Goal: Transaction & Acquisition: Purchase product/service

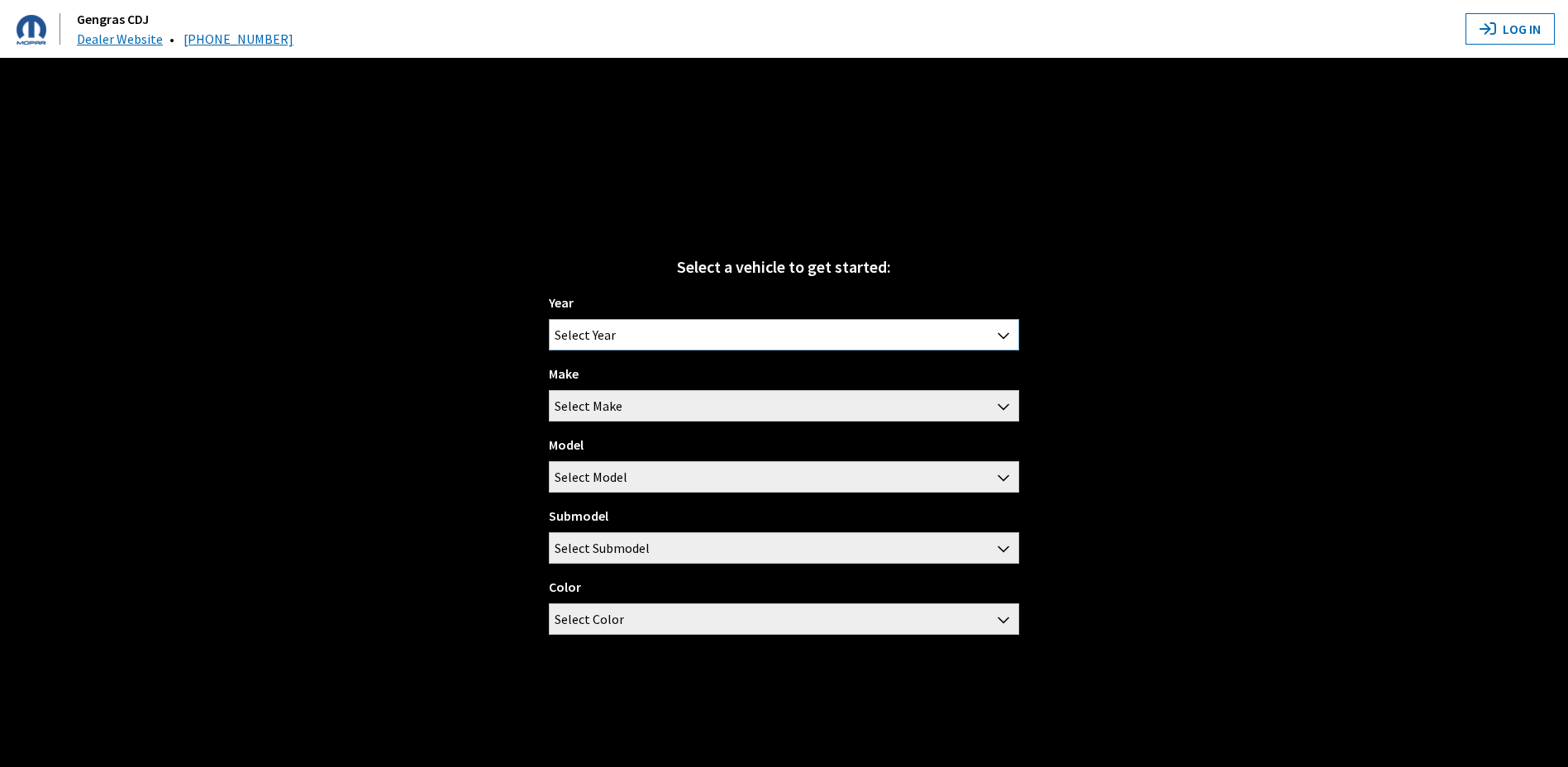
click at [723, 328] on span "Select Year" at bounding box center [783, 335] width 467 height 30
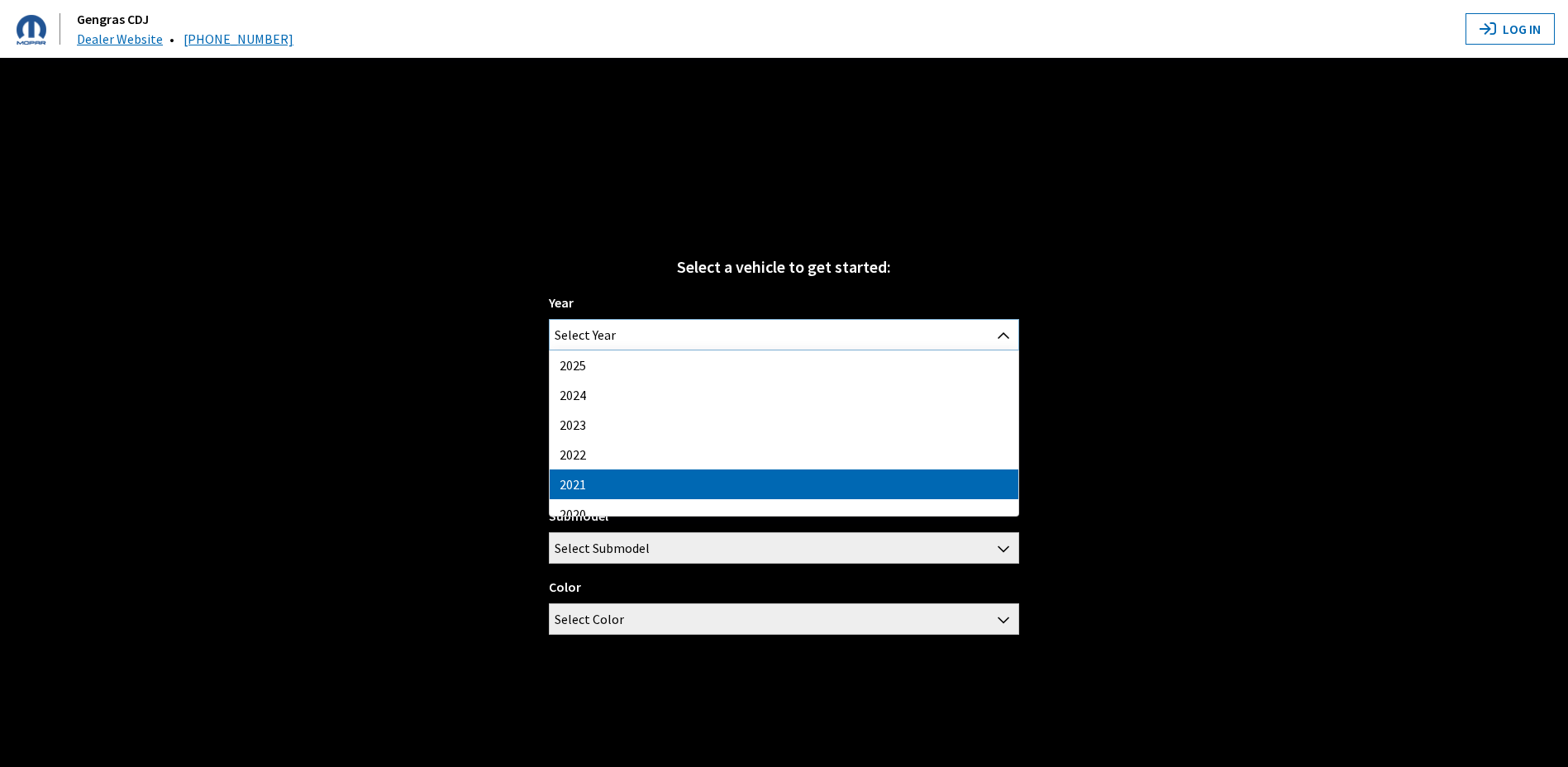
select select "39"
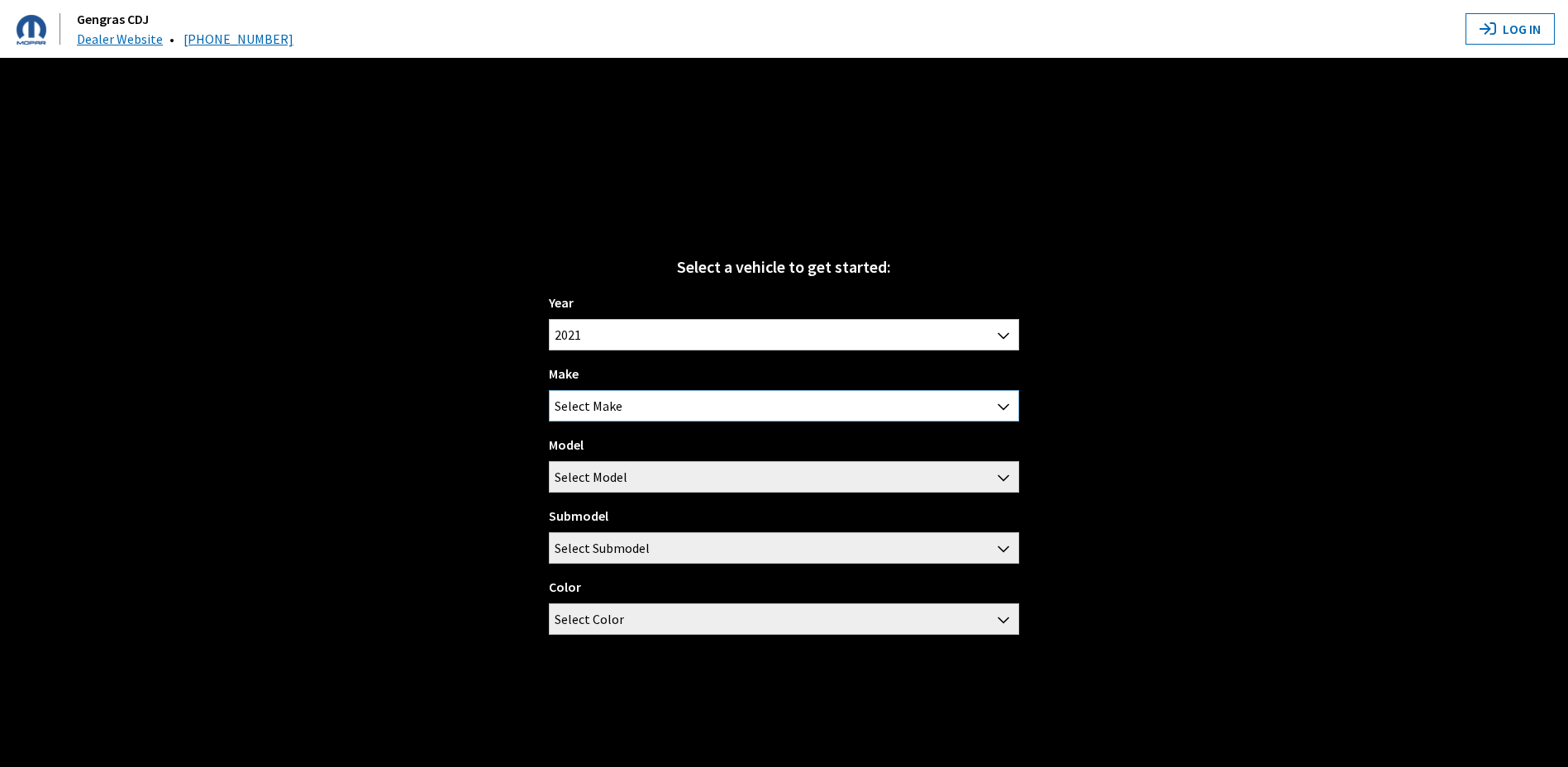
click at [623, 403] on span "Select Make" at bounding box center [783, 406] width 467 height 30
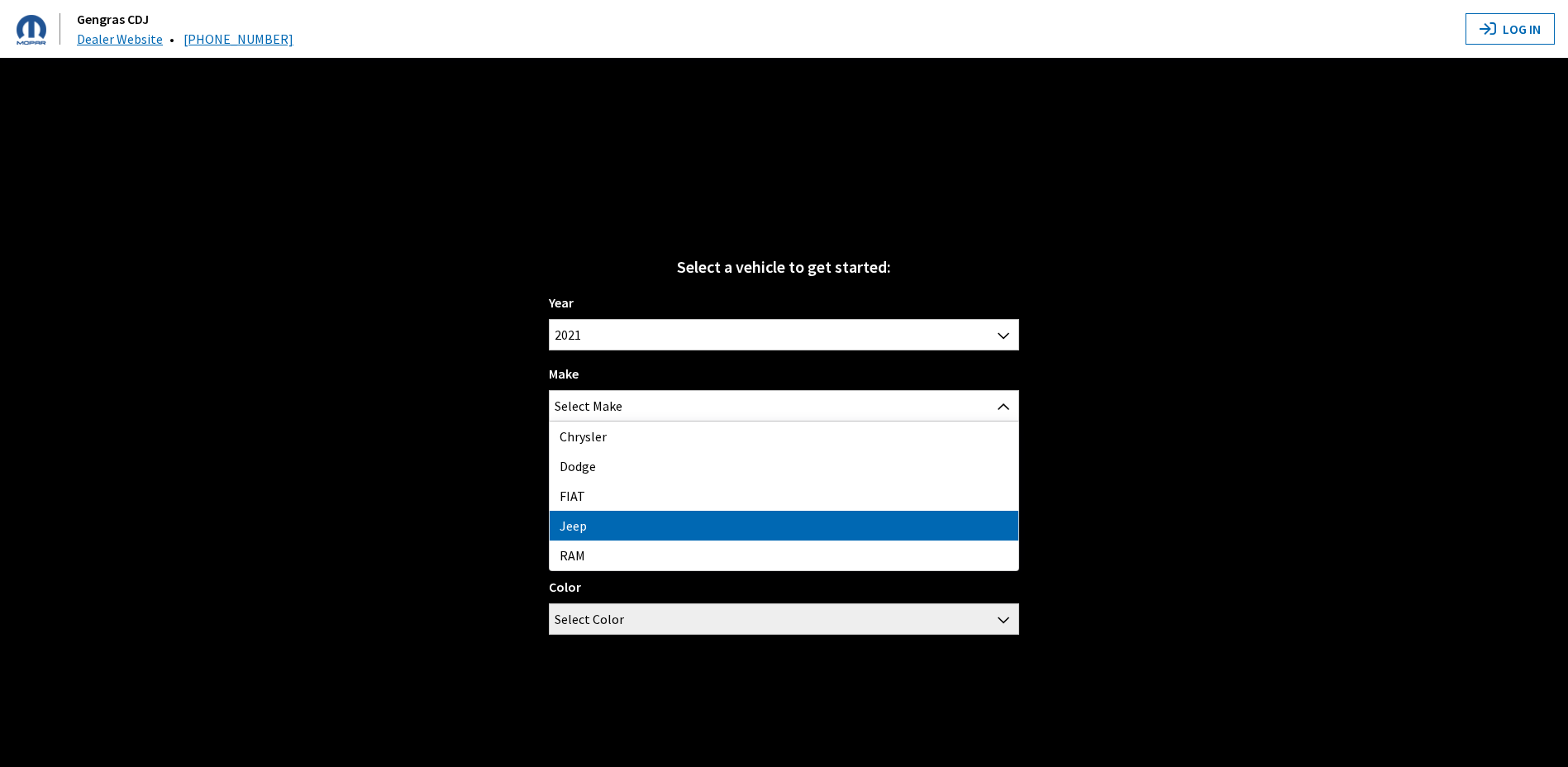
drag, startPoint x: 637, startPoint y: 520, endPoint x: 629, endPoint y: 489, distance: 32.0
select select "16"
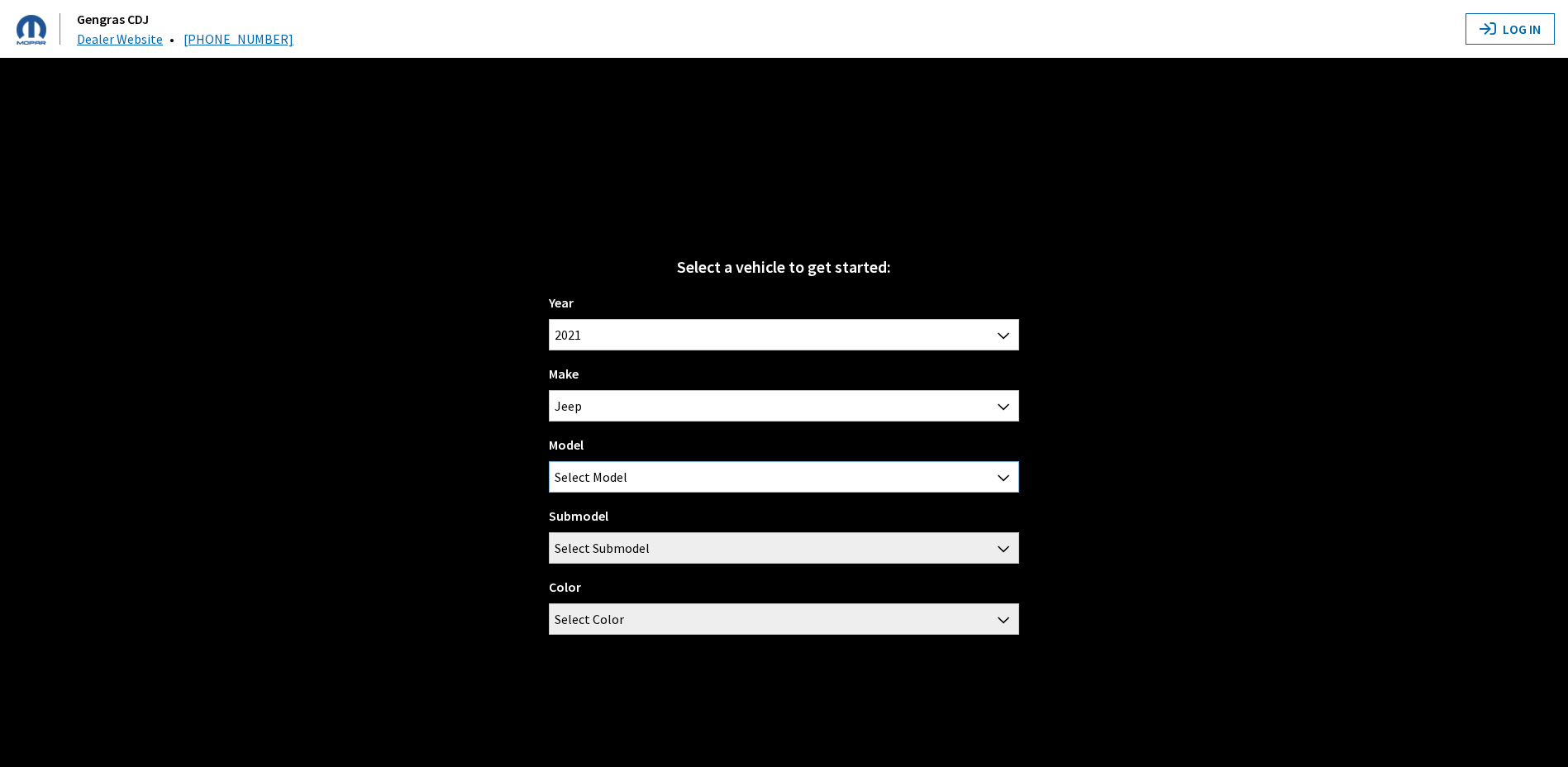
click at [629, 472] on span "Select Model" at bounding box center [783, 477] width 467 height 30
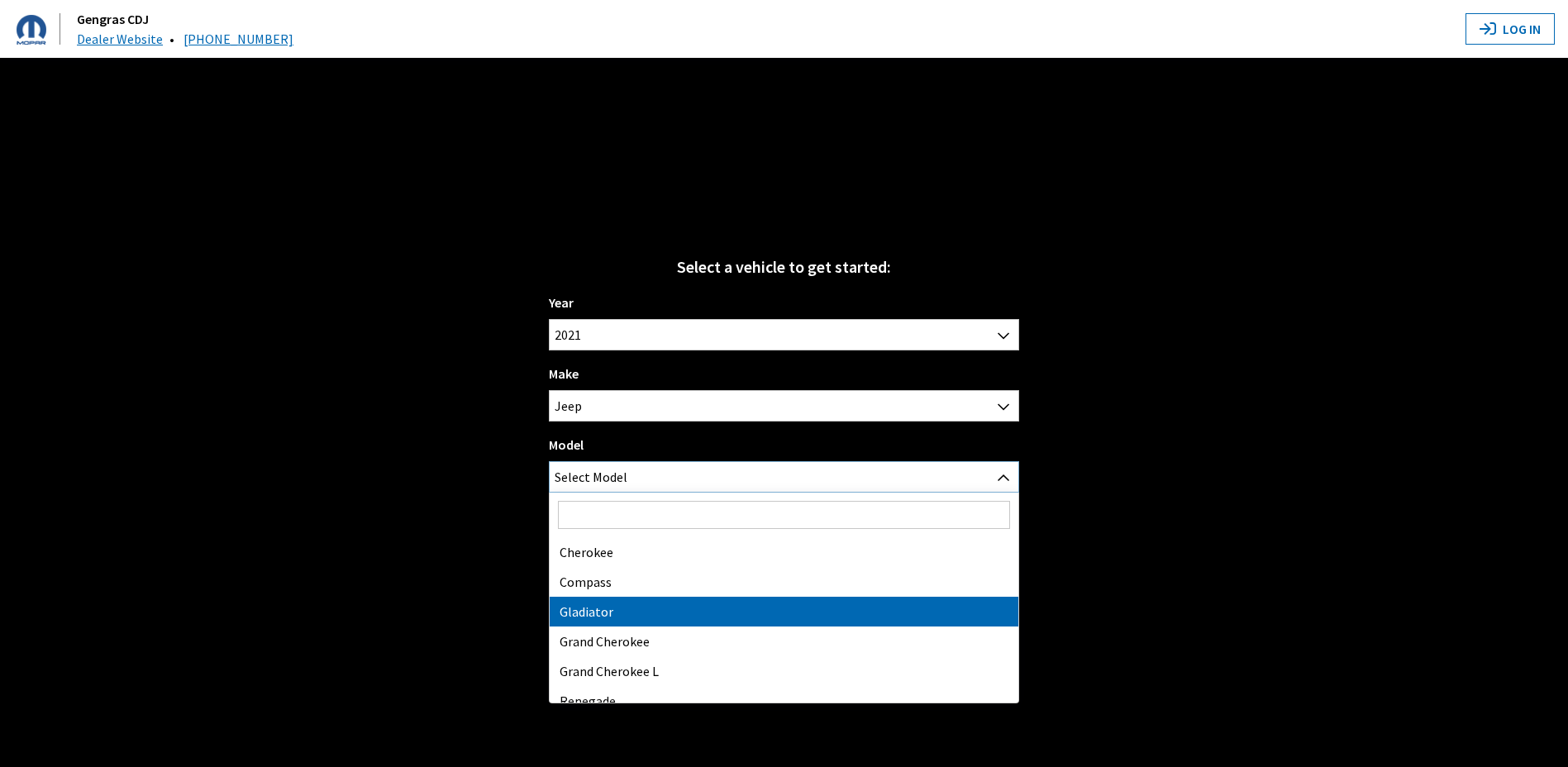
select select "1055"
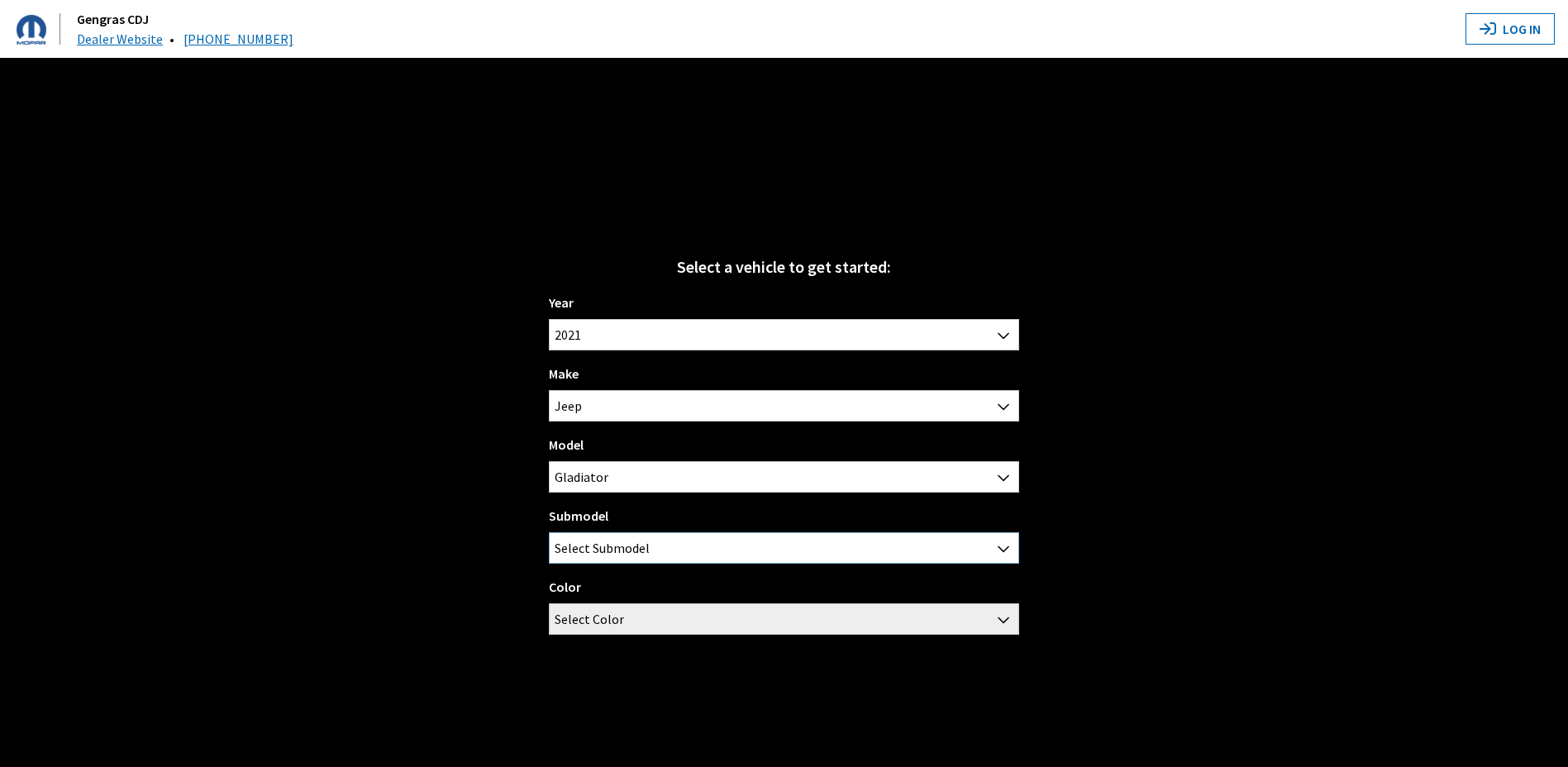
click at [654, 544] on span "Select Submodel" at bounding box center [783, 548] width 467 height 30
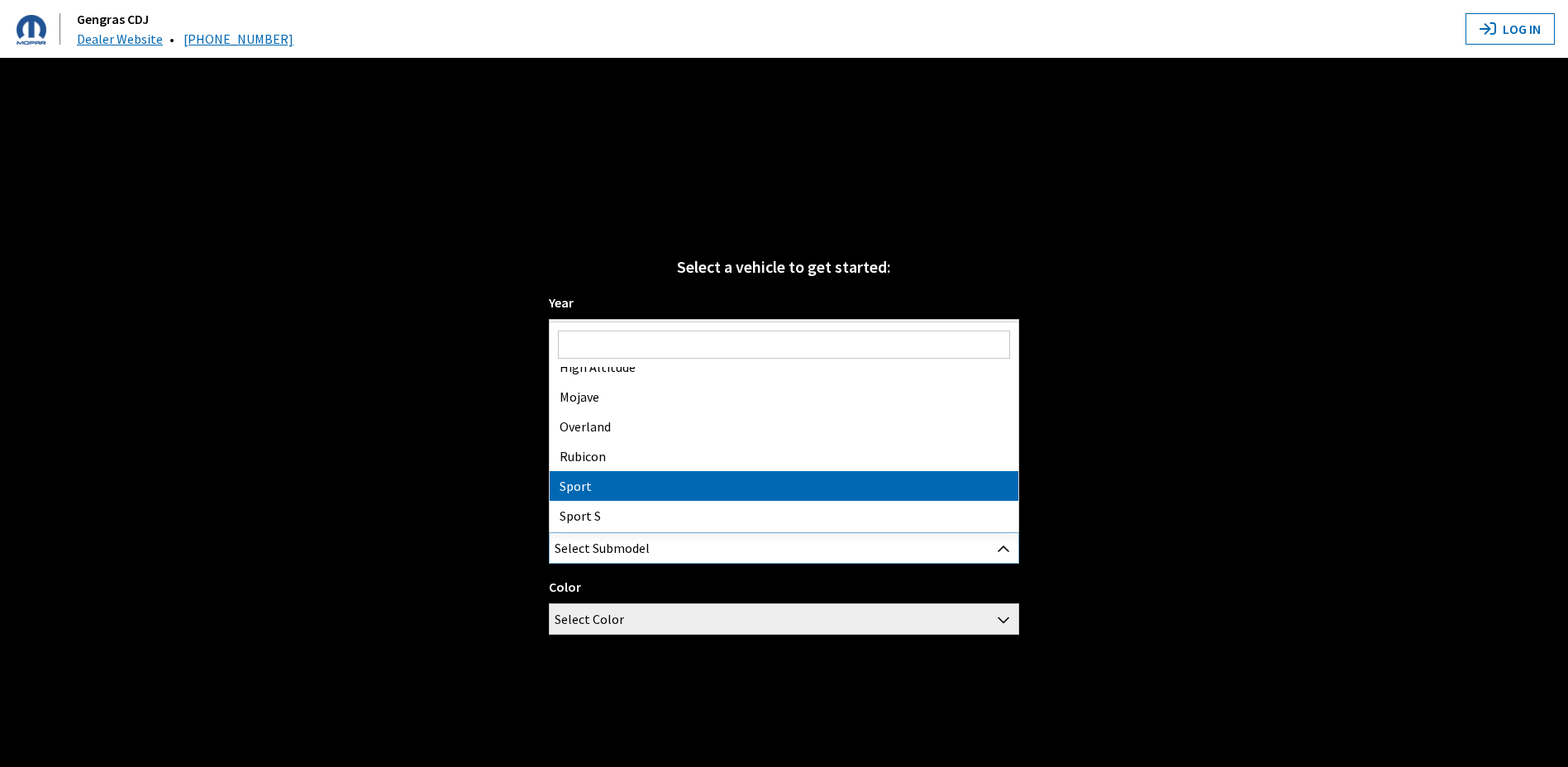
scroll to position [50, 0]
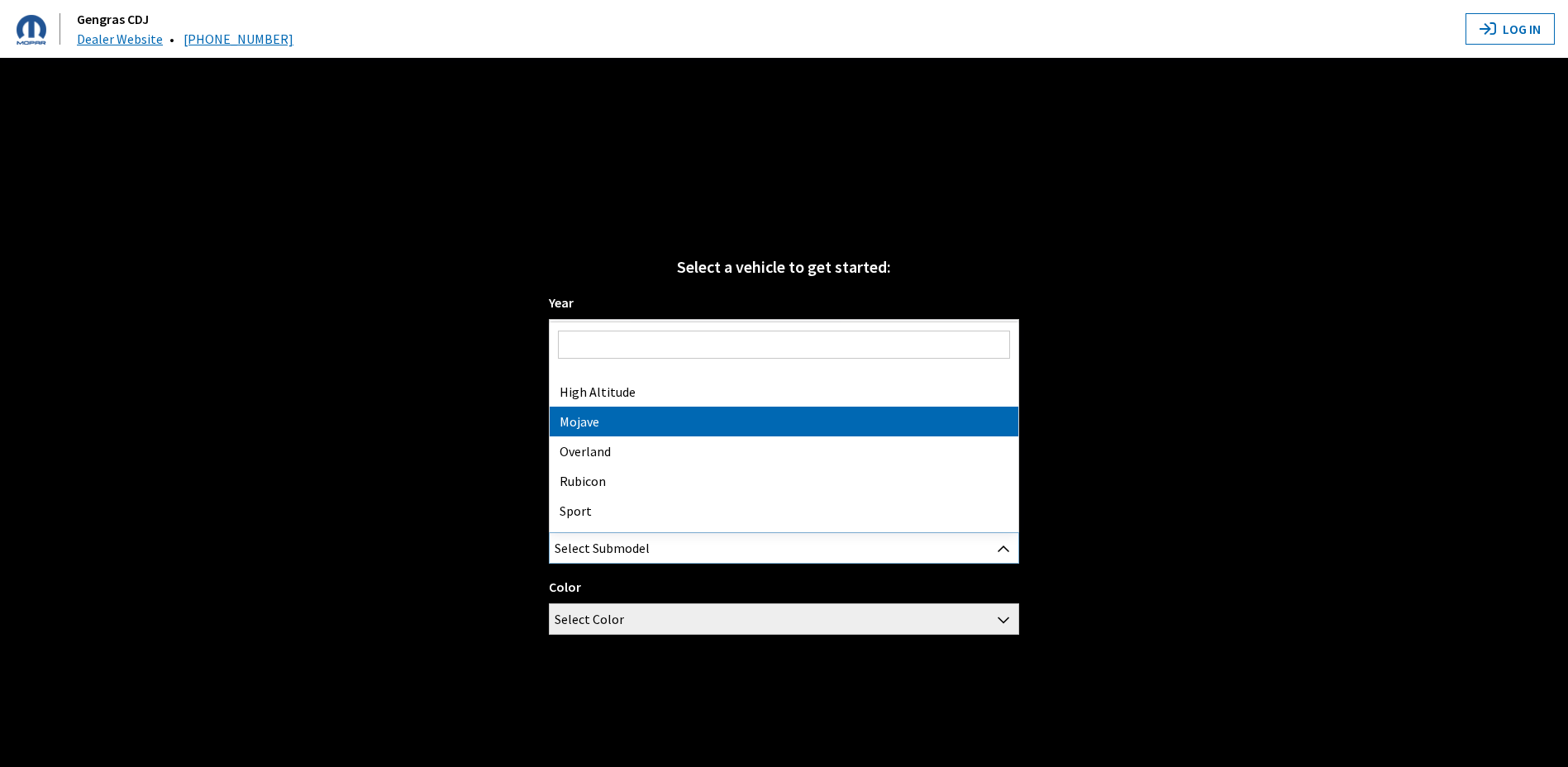
select select "3098"
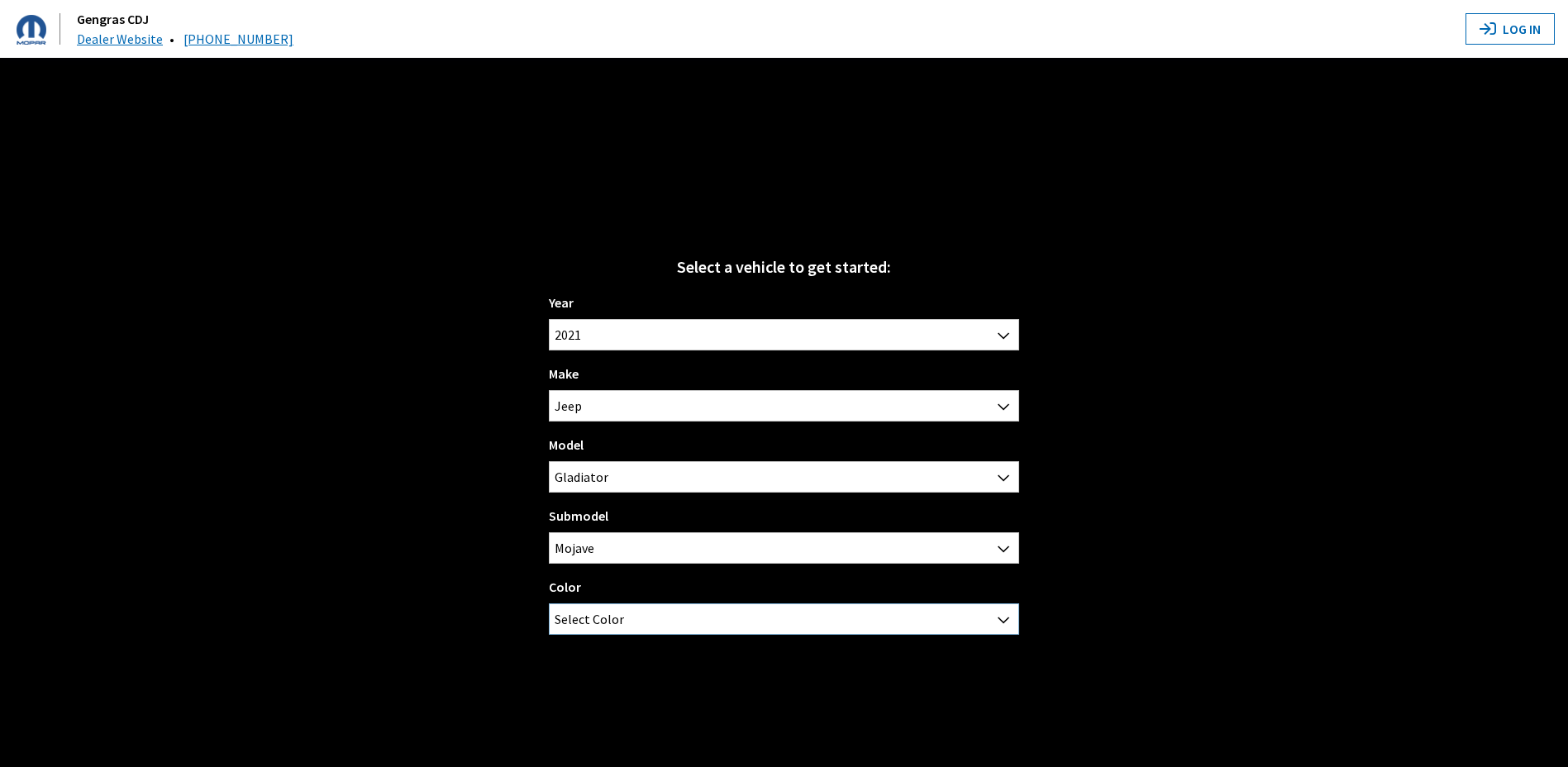
click at [649, 613] on span "Select Color" at bounding box center [783, 619] width 467 height 30
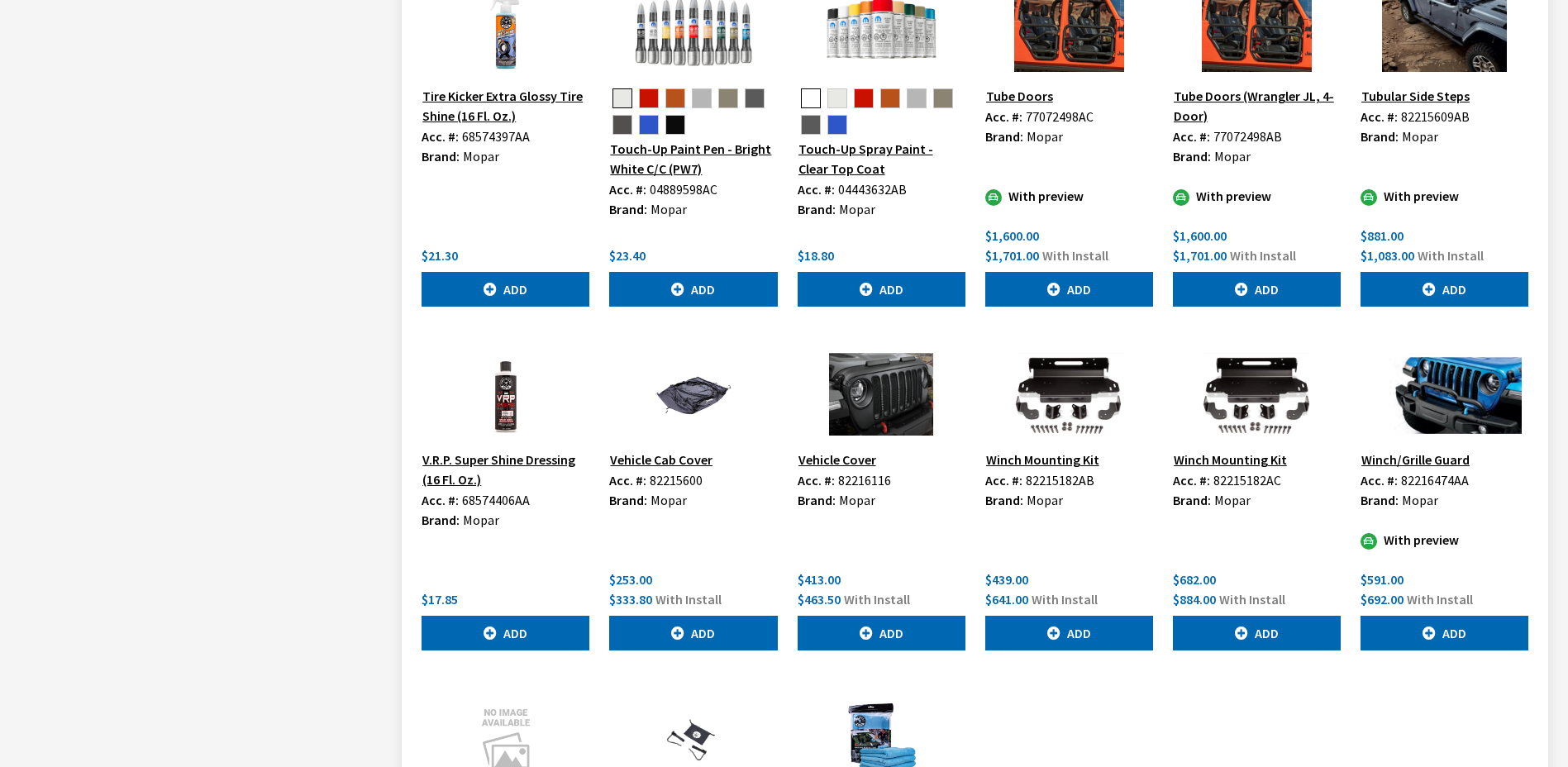
scroll to position [6610, 0]
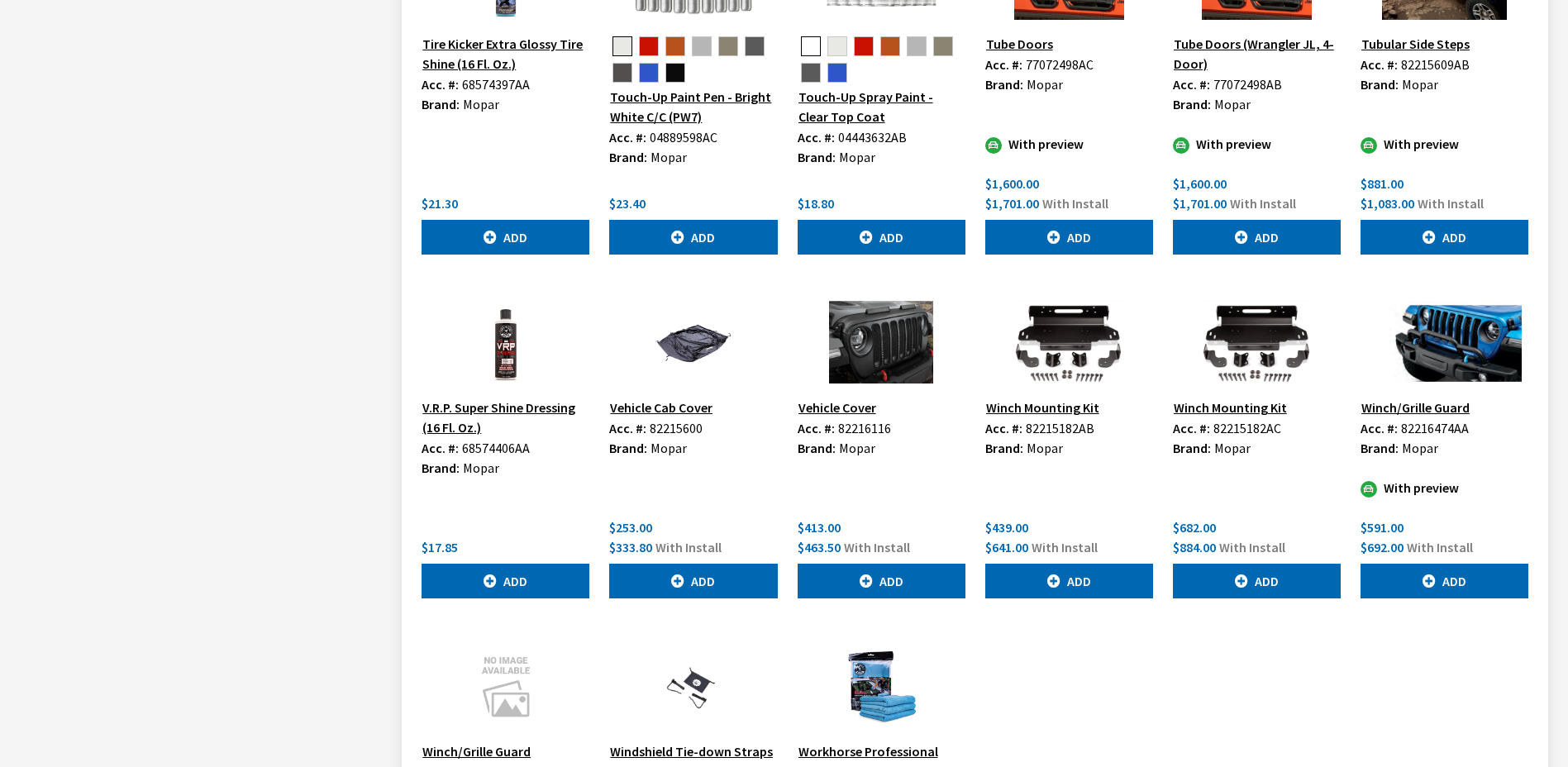
click at [1024, 396] on button "Winch Mounting Kit" at bounding box center [1043, 407] width 115 height 21
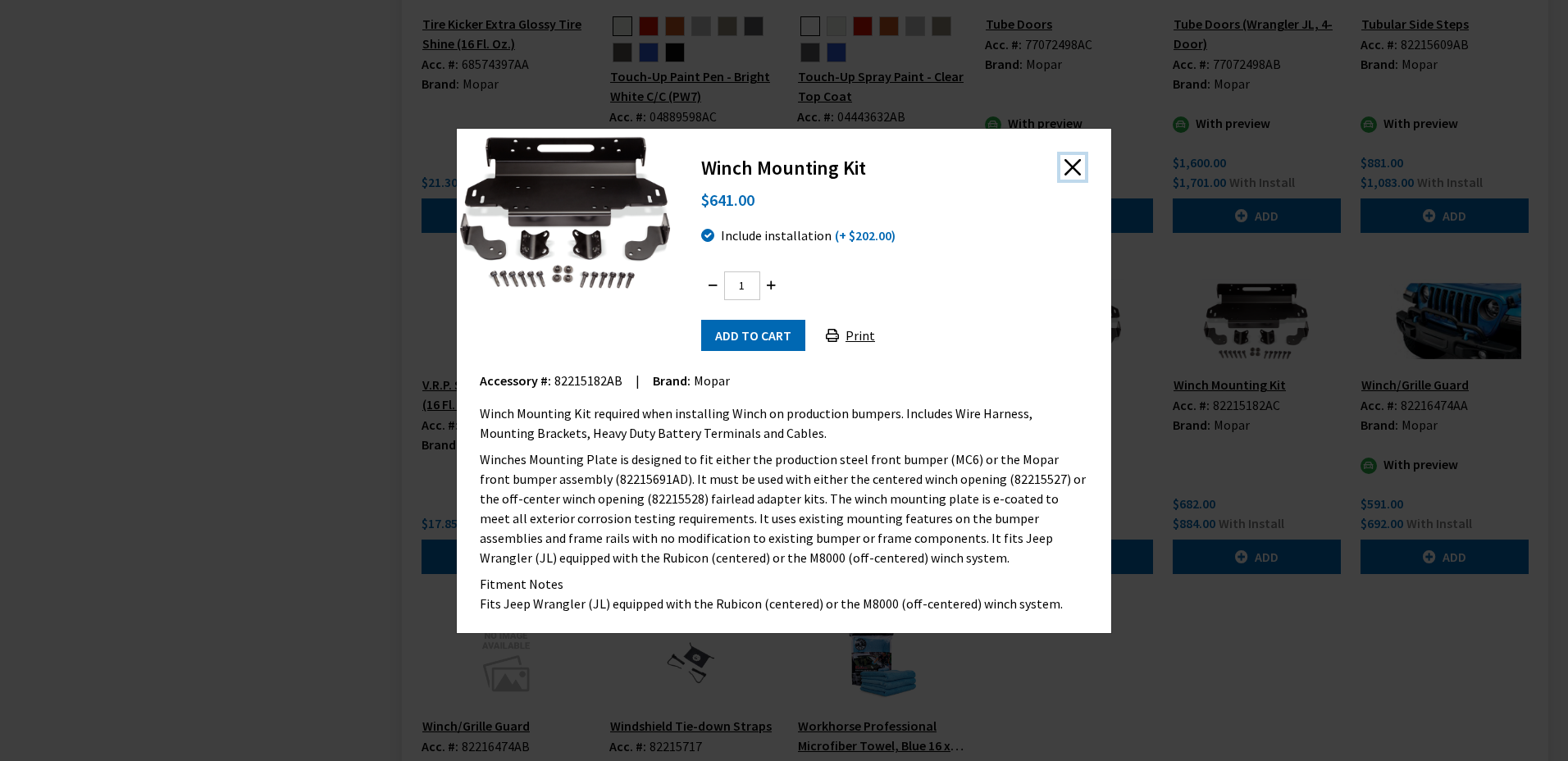
click at [1074, 165] on button "Close" at bounding box center [1073, 167] width 25 height 25
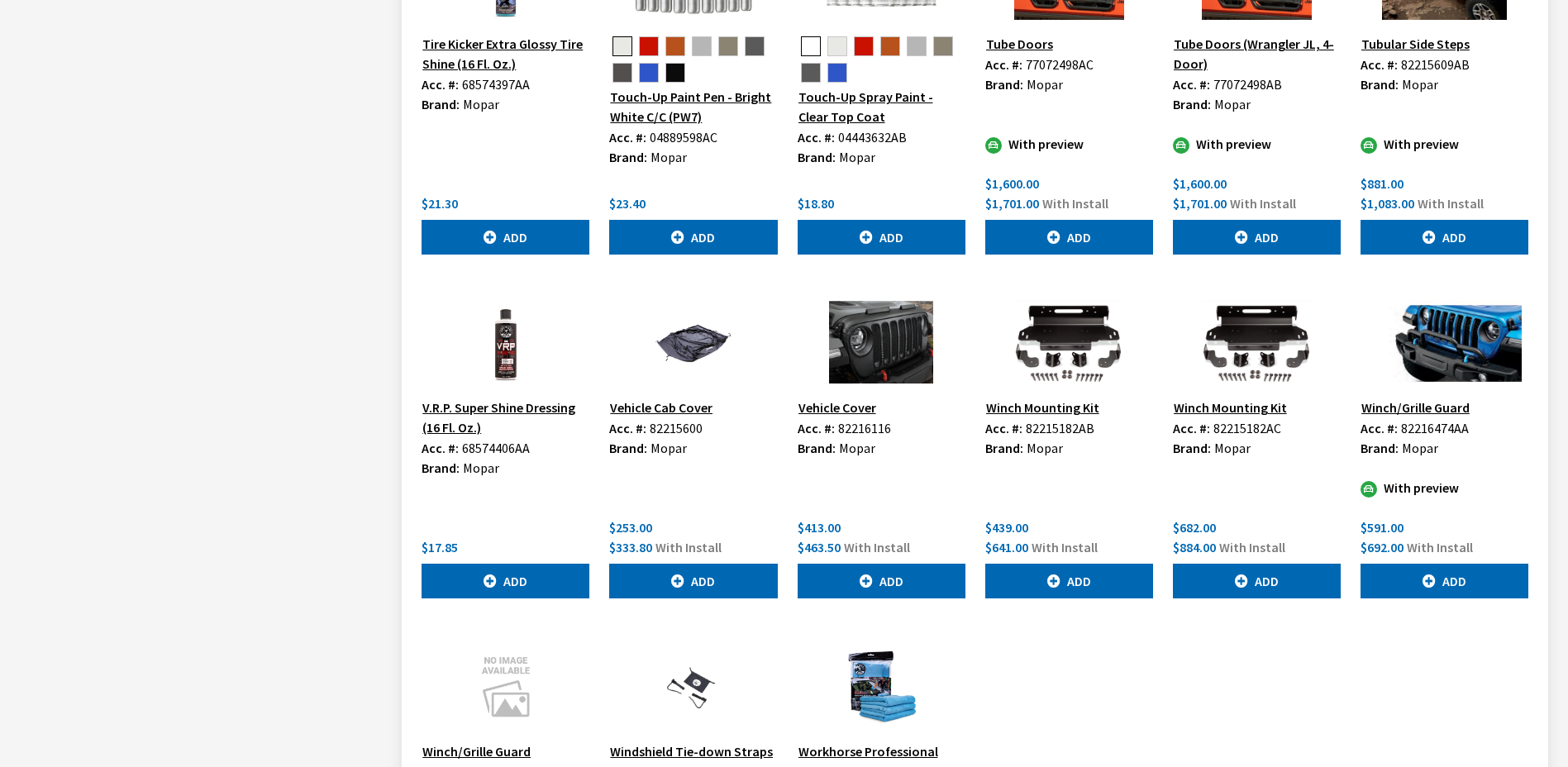
click at [1239, 396] on button "Winch Mounting Kit" at bounding box center [1230, 407] width 115 height 21
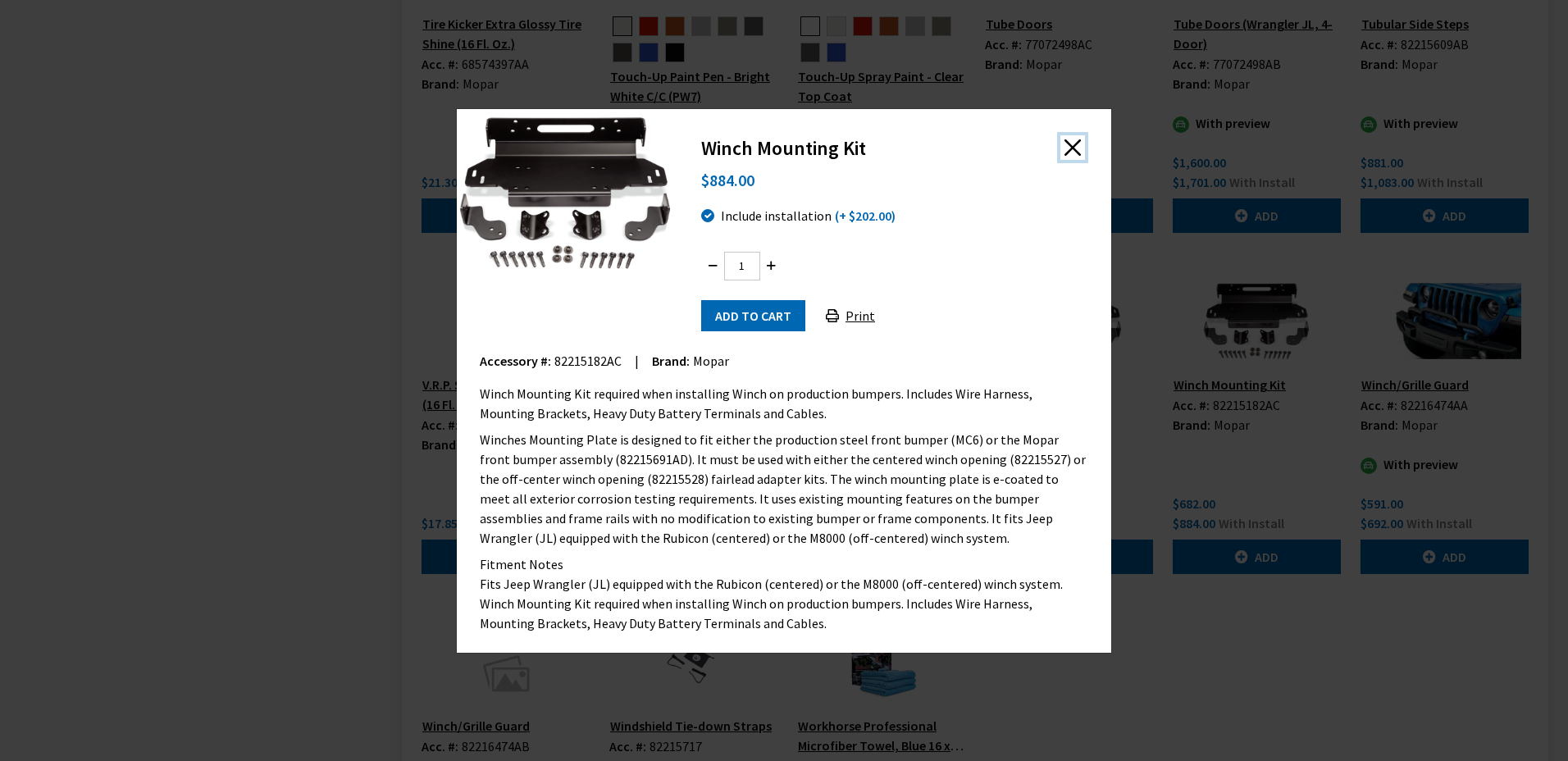
click at [1073, 148] on button "Close" at bounding box center [1073, 148] width 25 height 25
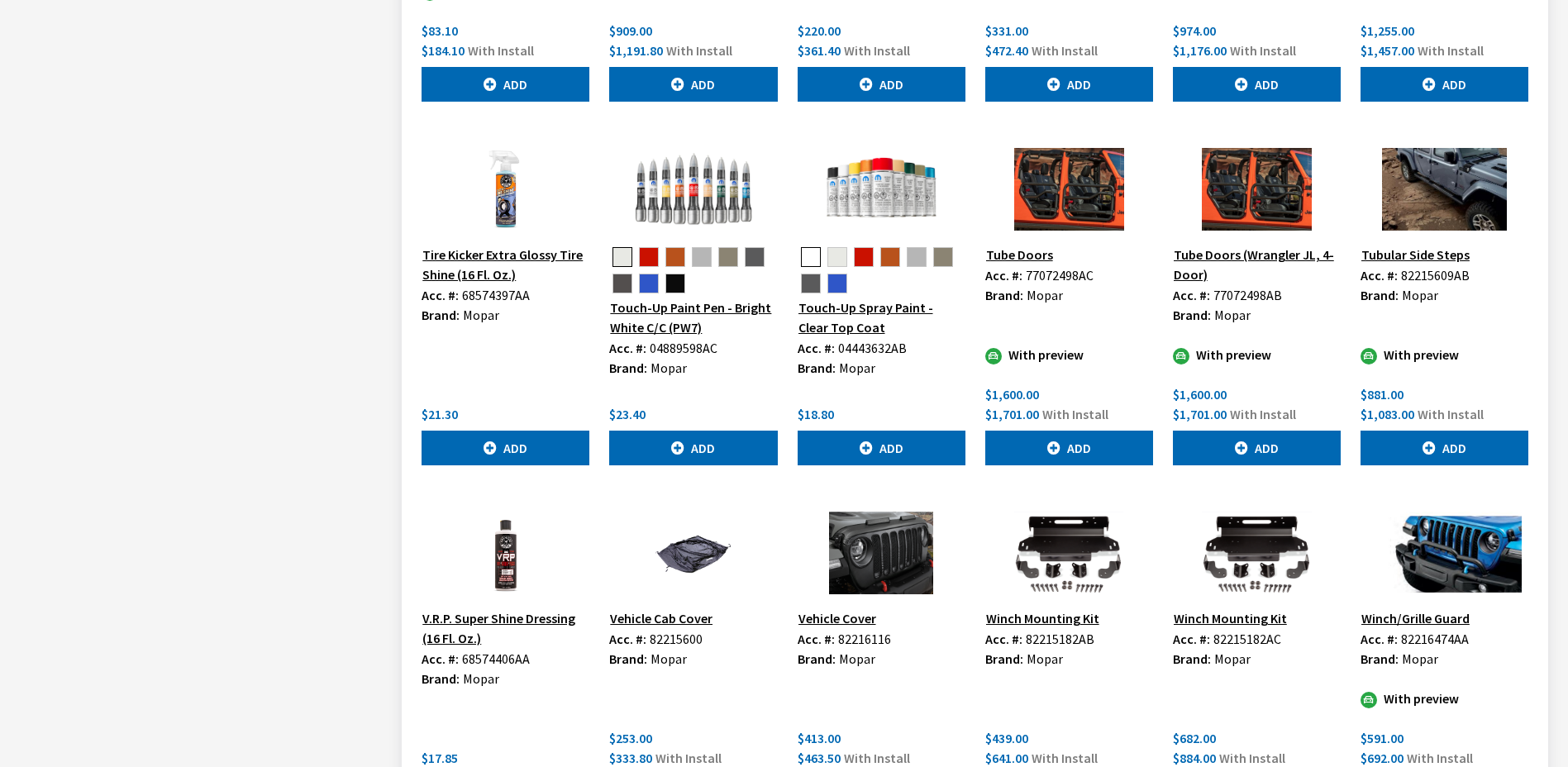
scroll to position [6445, 0]
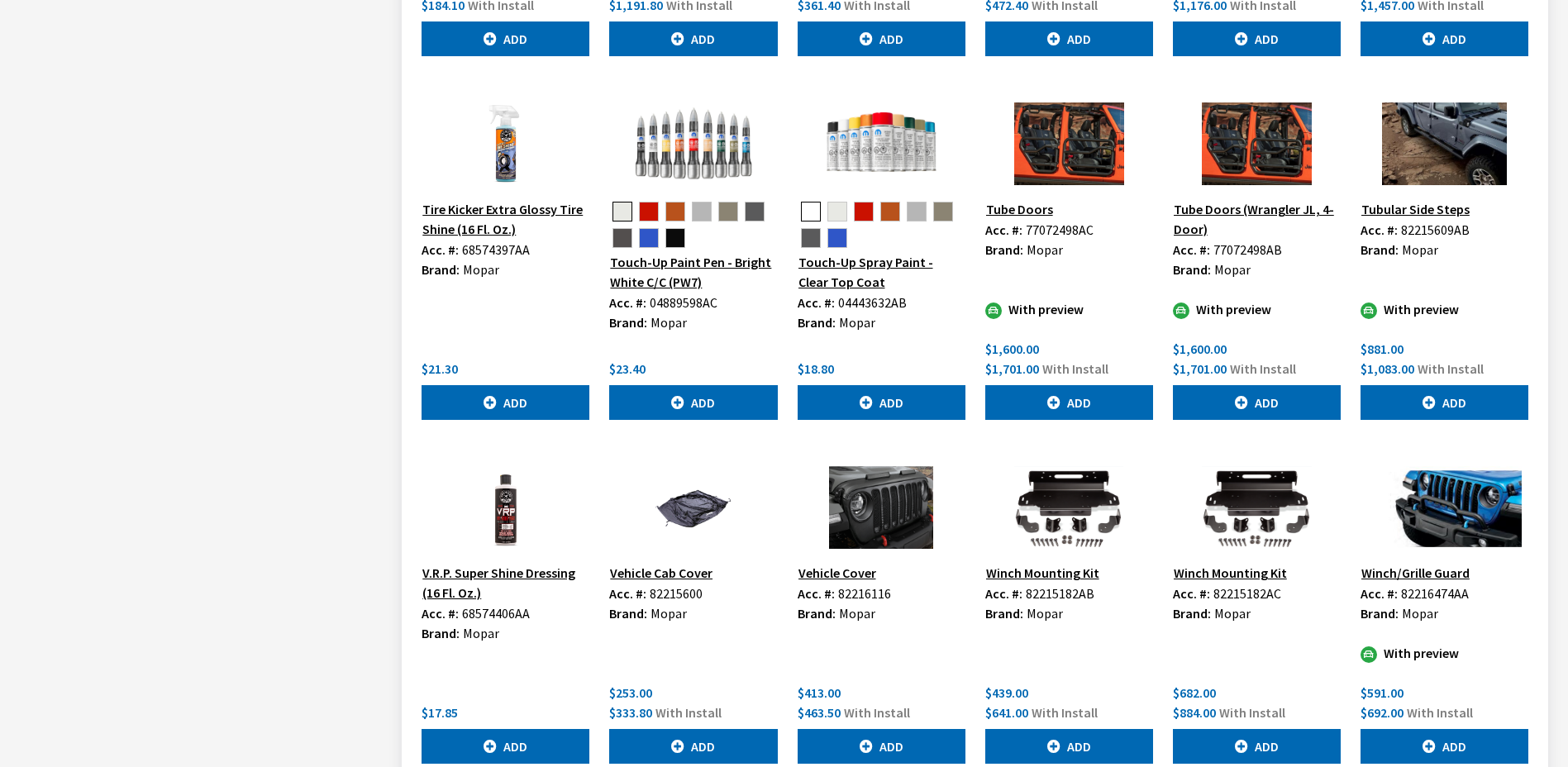
click at [1219, 562] on button "Winch Mounting Kit" at bounding box center [1230, 573] width 115 height 21
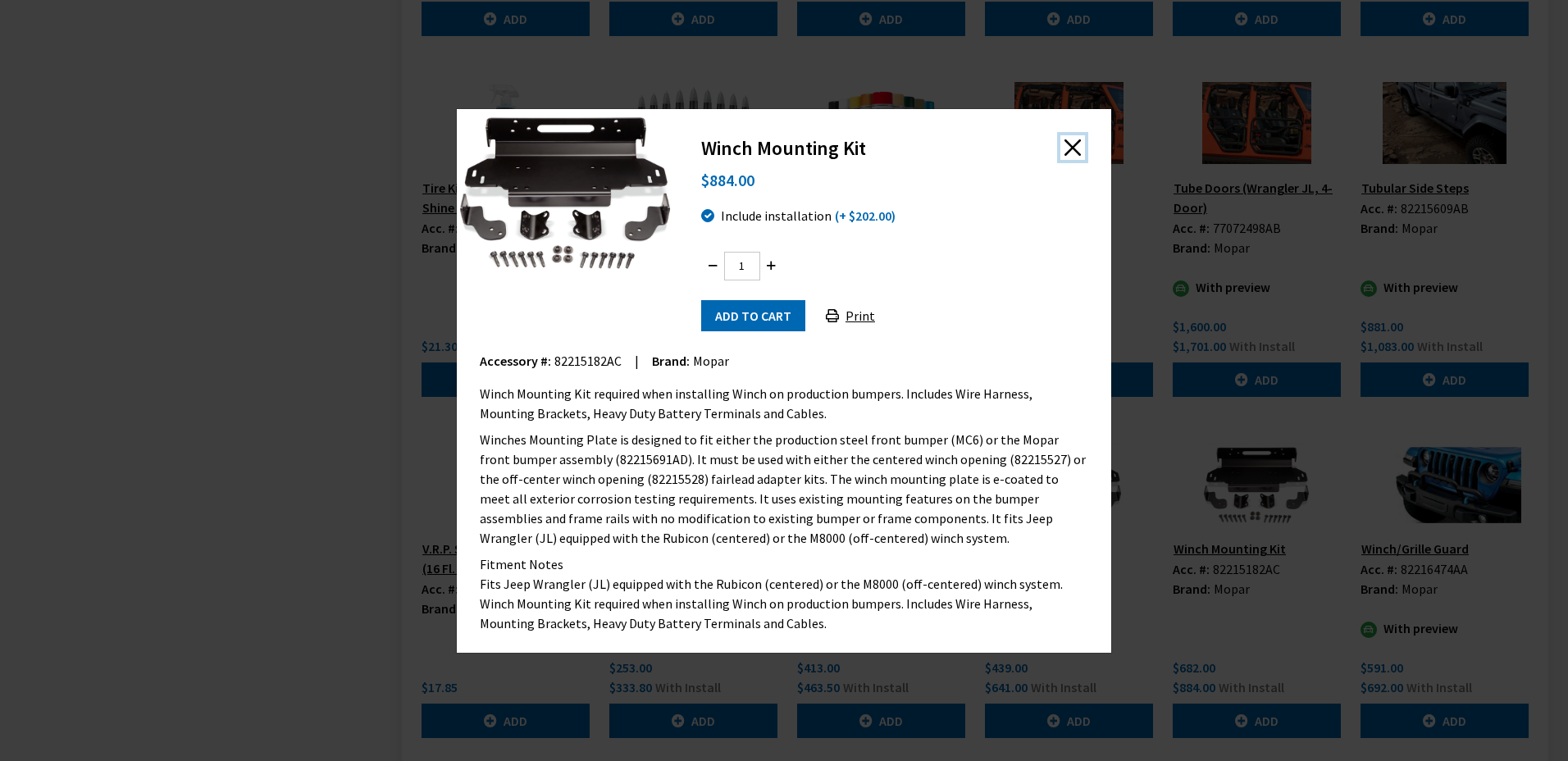
click at [1067, 150] on button "Close" at bounding box center [1073, 148] width 25 height 25
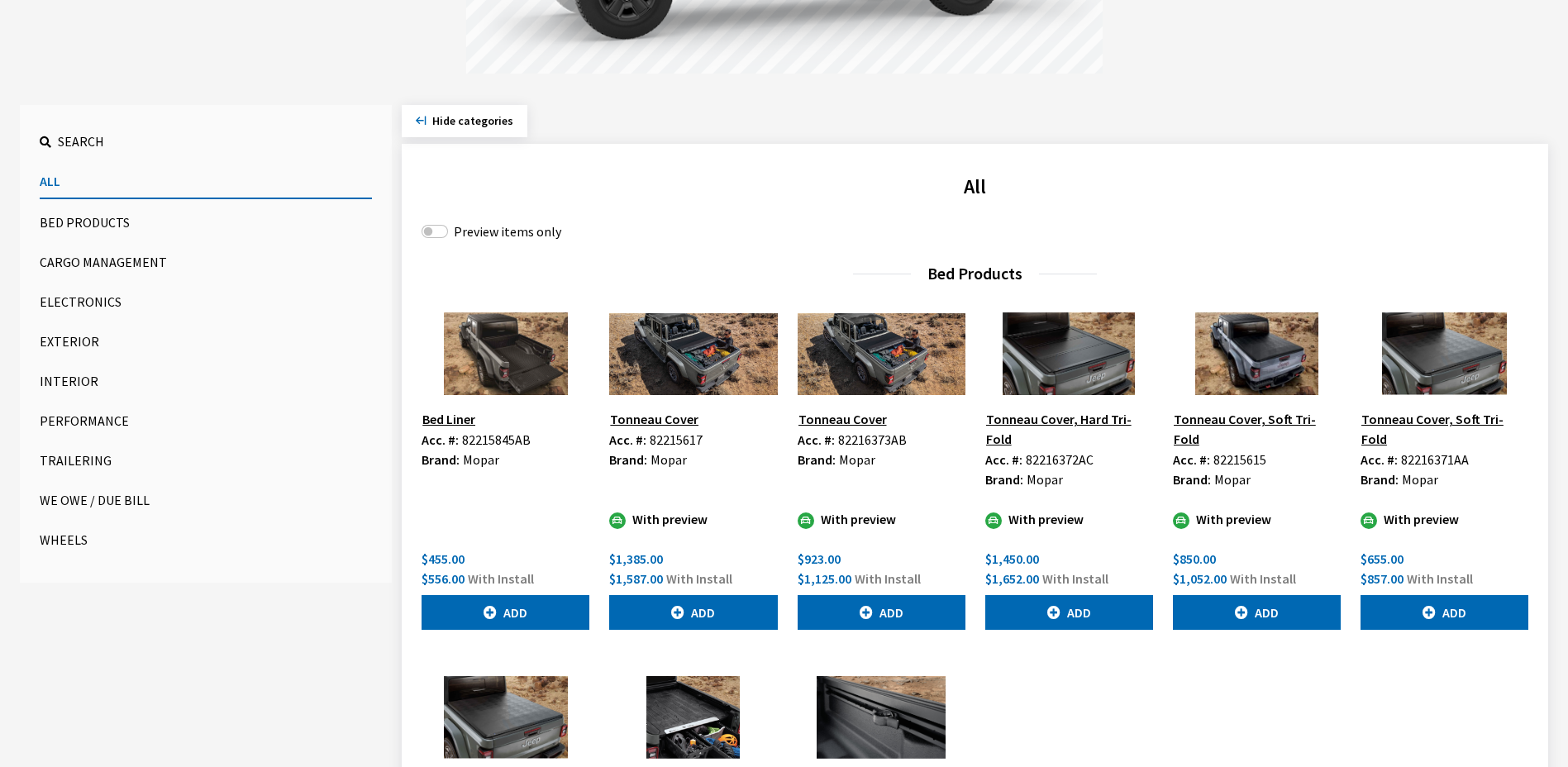
scroll to position [410, 0]
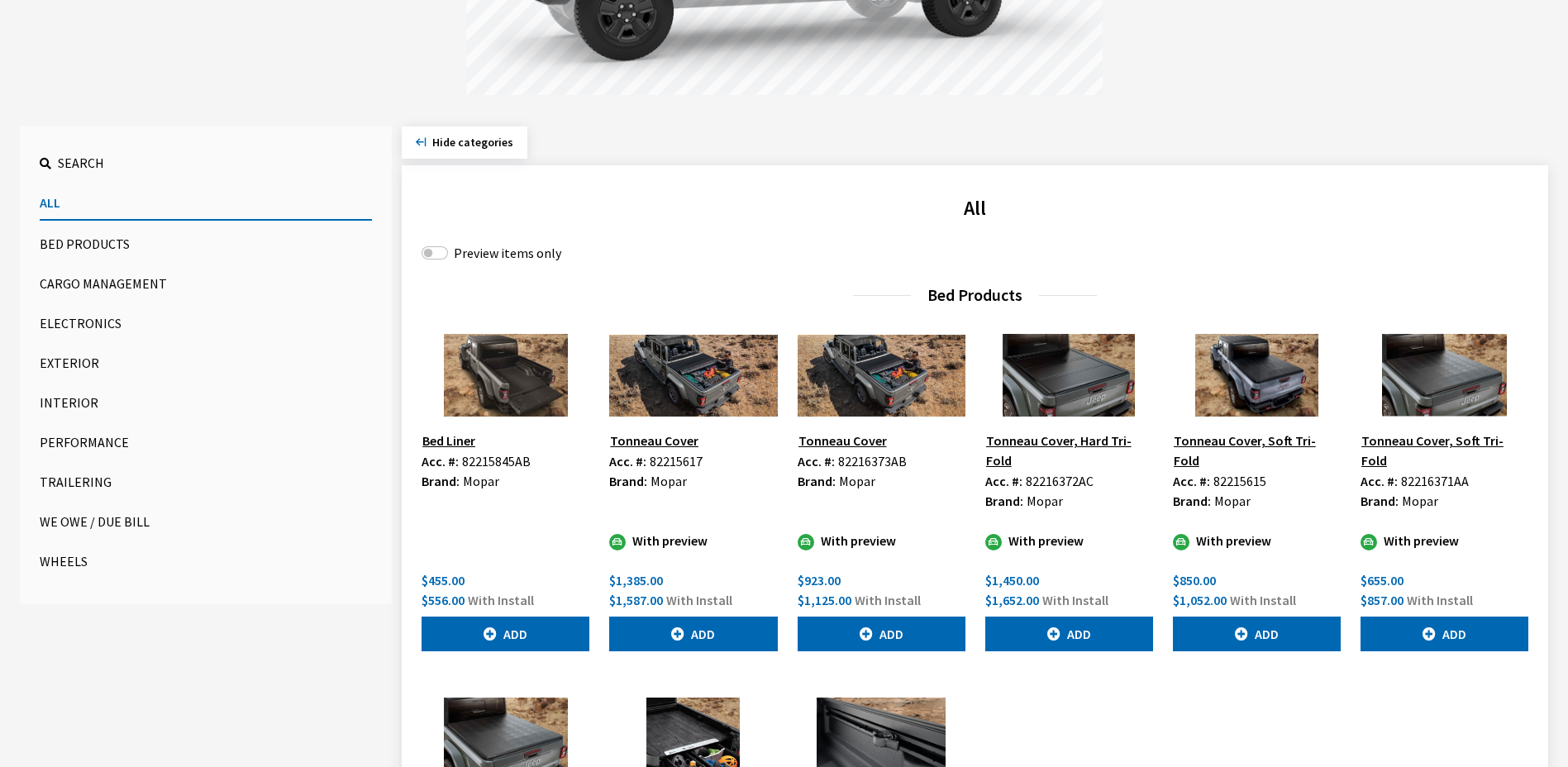
click at [1056, 439] on button "Tonneau Cover, Hard Tri-Fold" at bounding box center [1069, 450] width 168 height 42
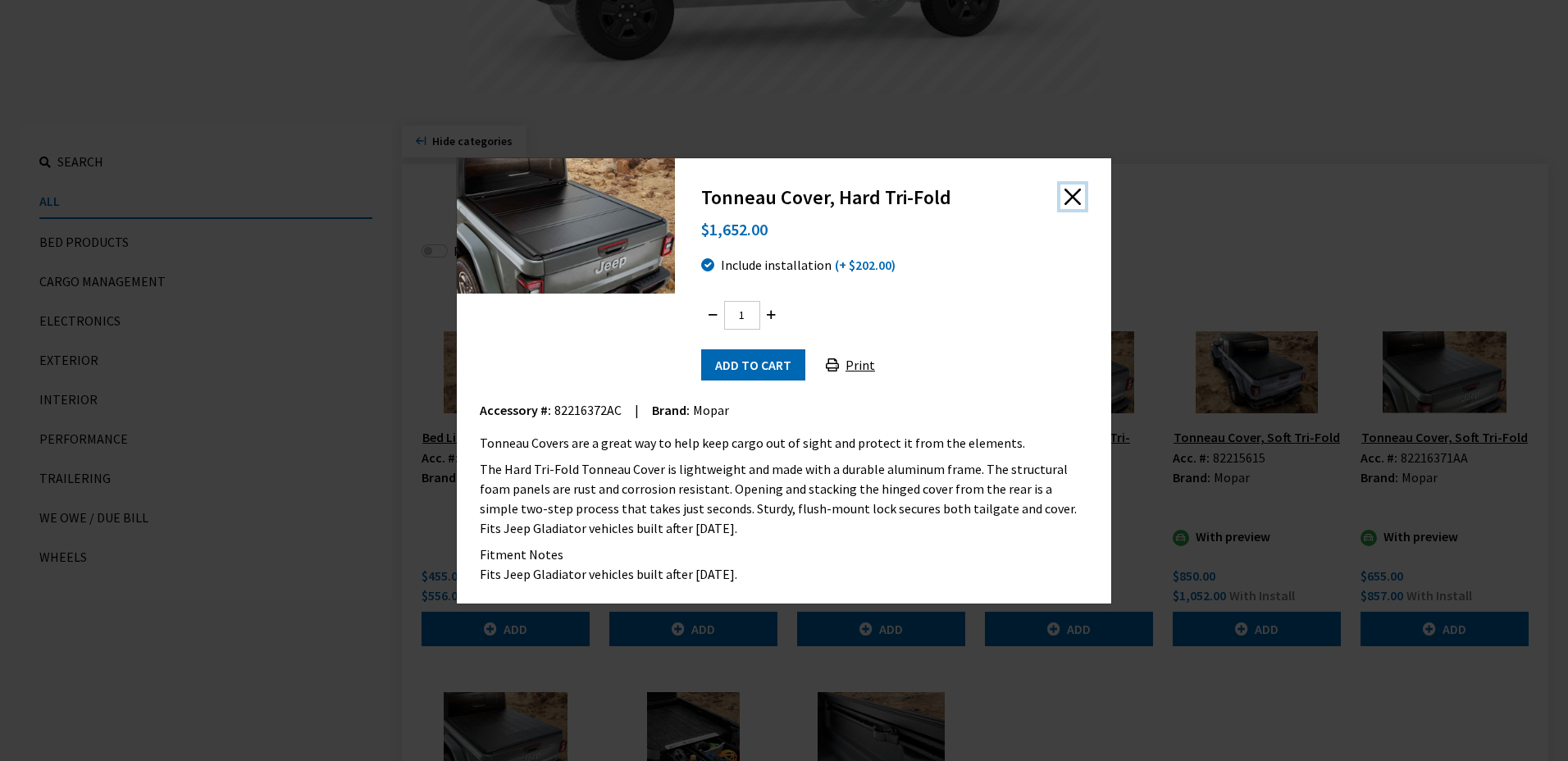
click at [1067, 199] on button "Close" at bounding box center [1073, 197] width 25 height 25
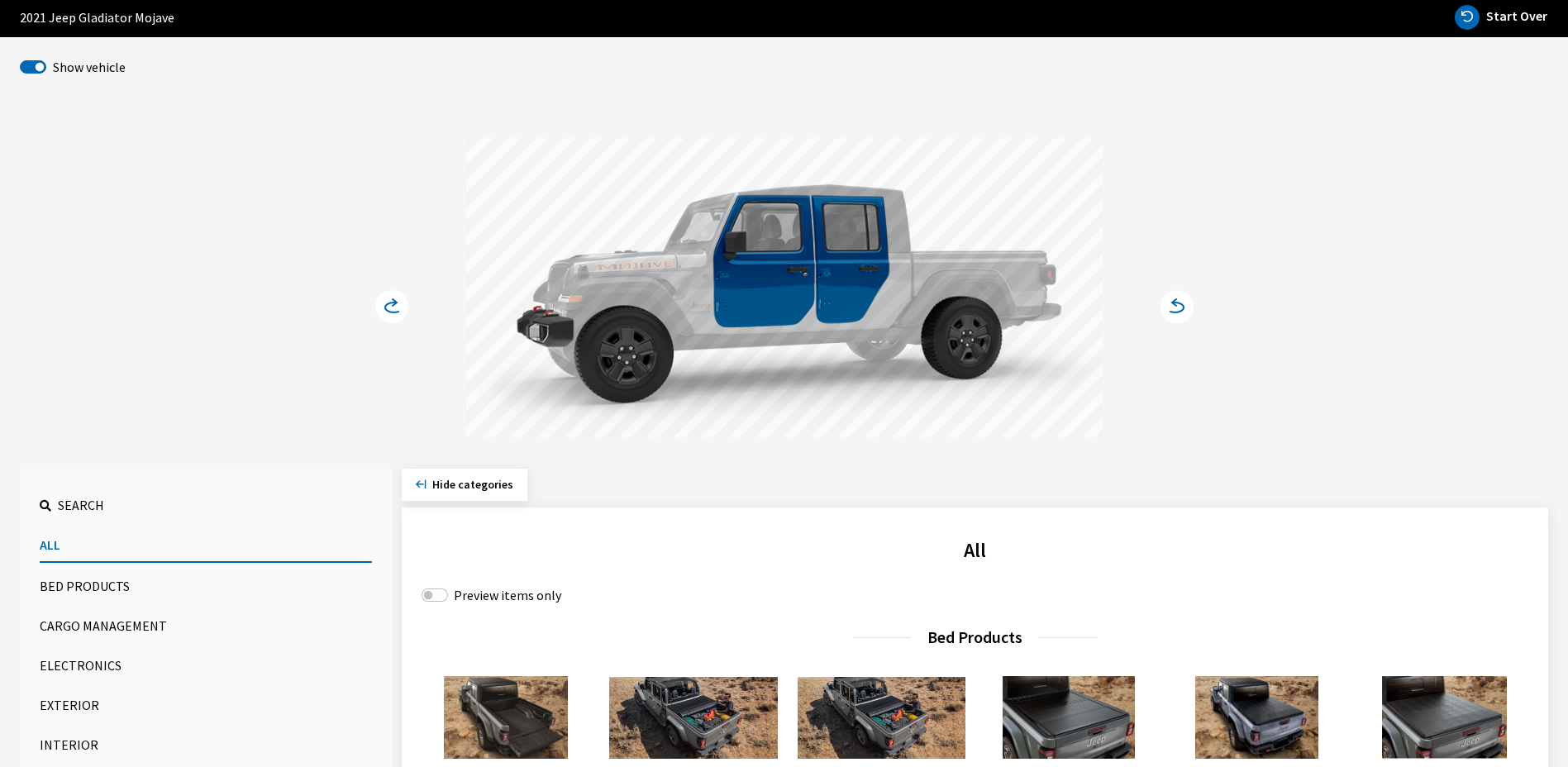
scroll to position [0, 0]
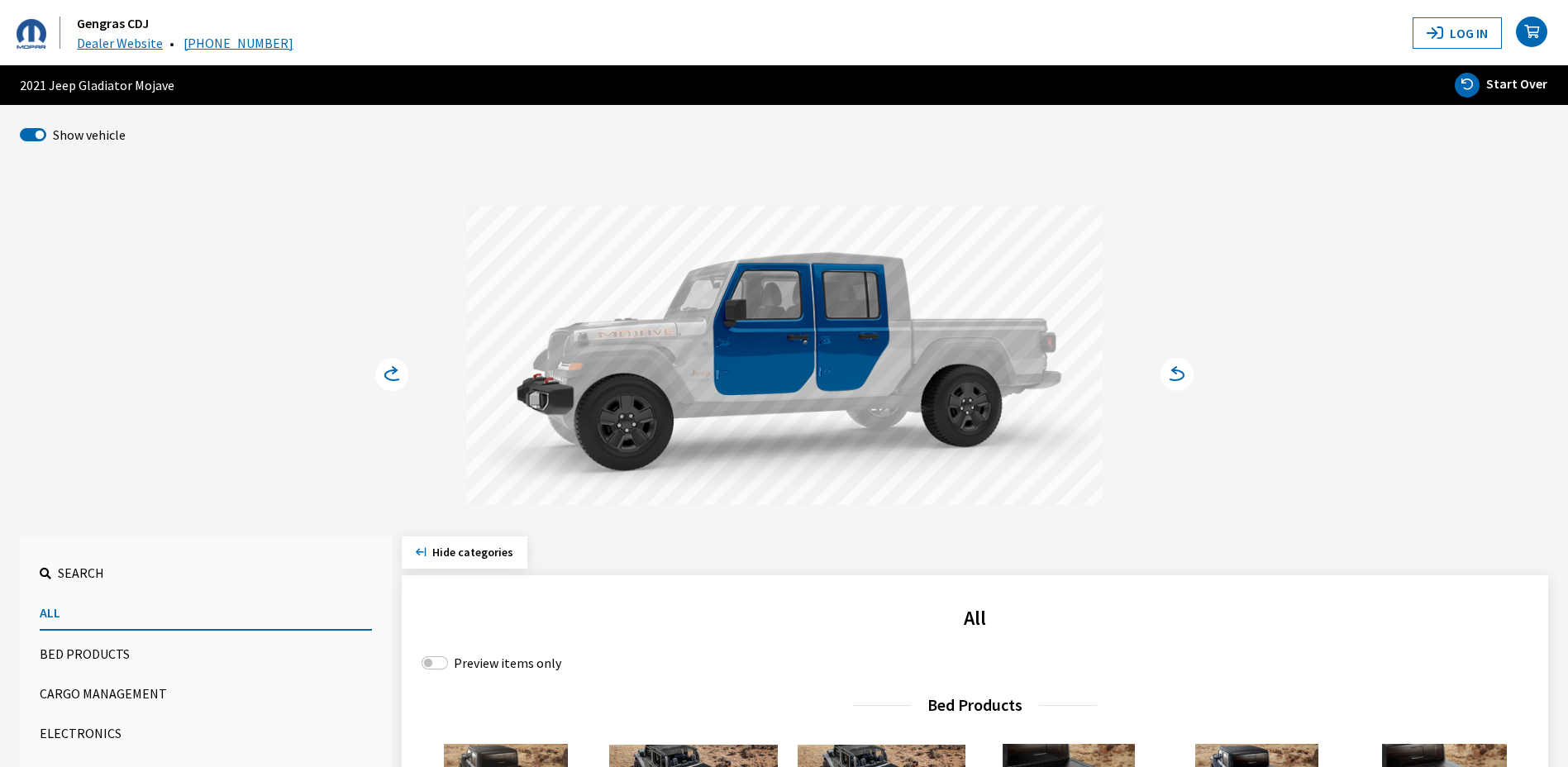
click at [1469, 79] on icon "button" at bounding box center [1467, 85] width 25 height 25
select select
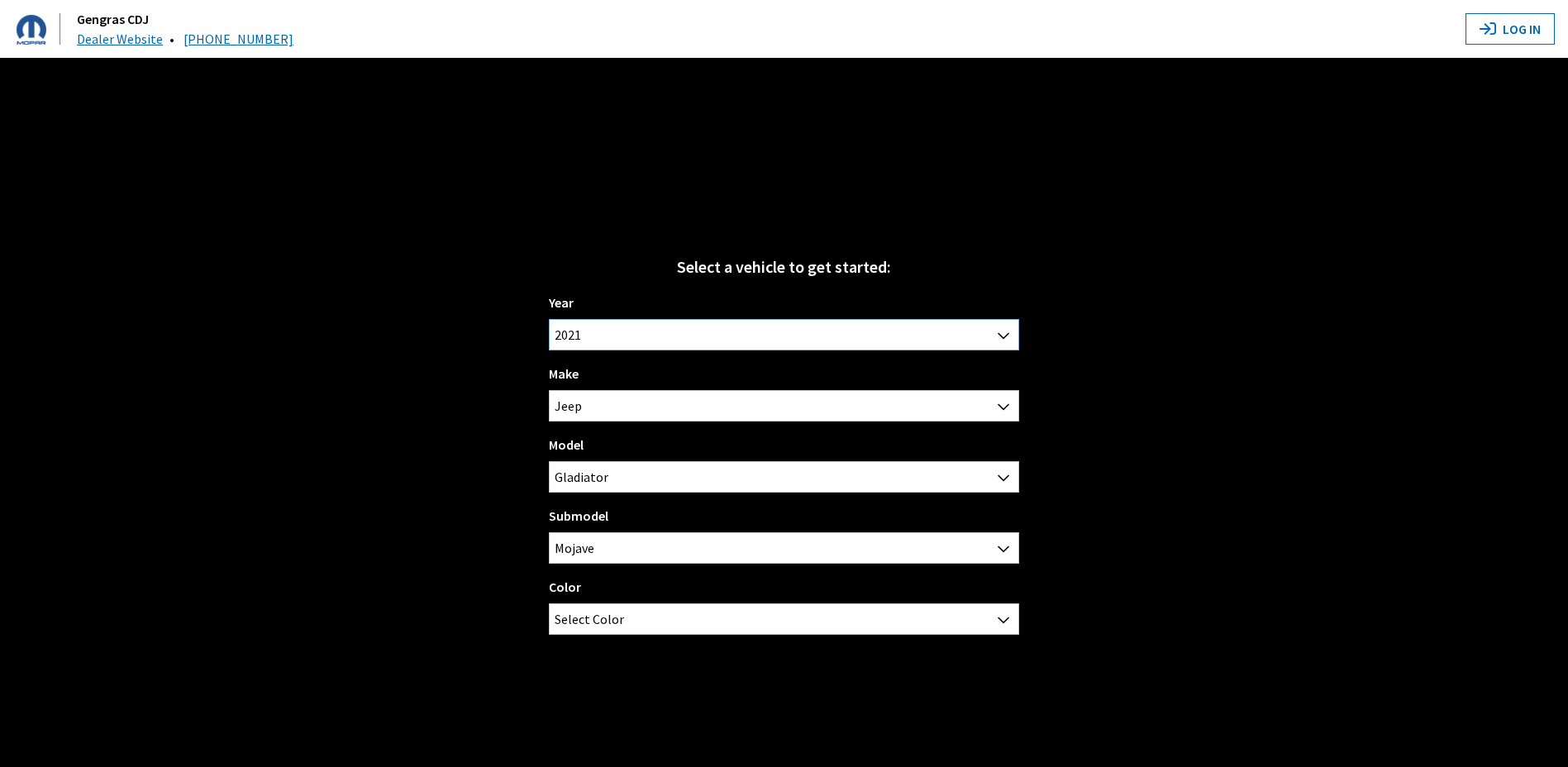
click at [629, 333] on span "2021" at bounding box center [783, 335] width 467 height 30
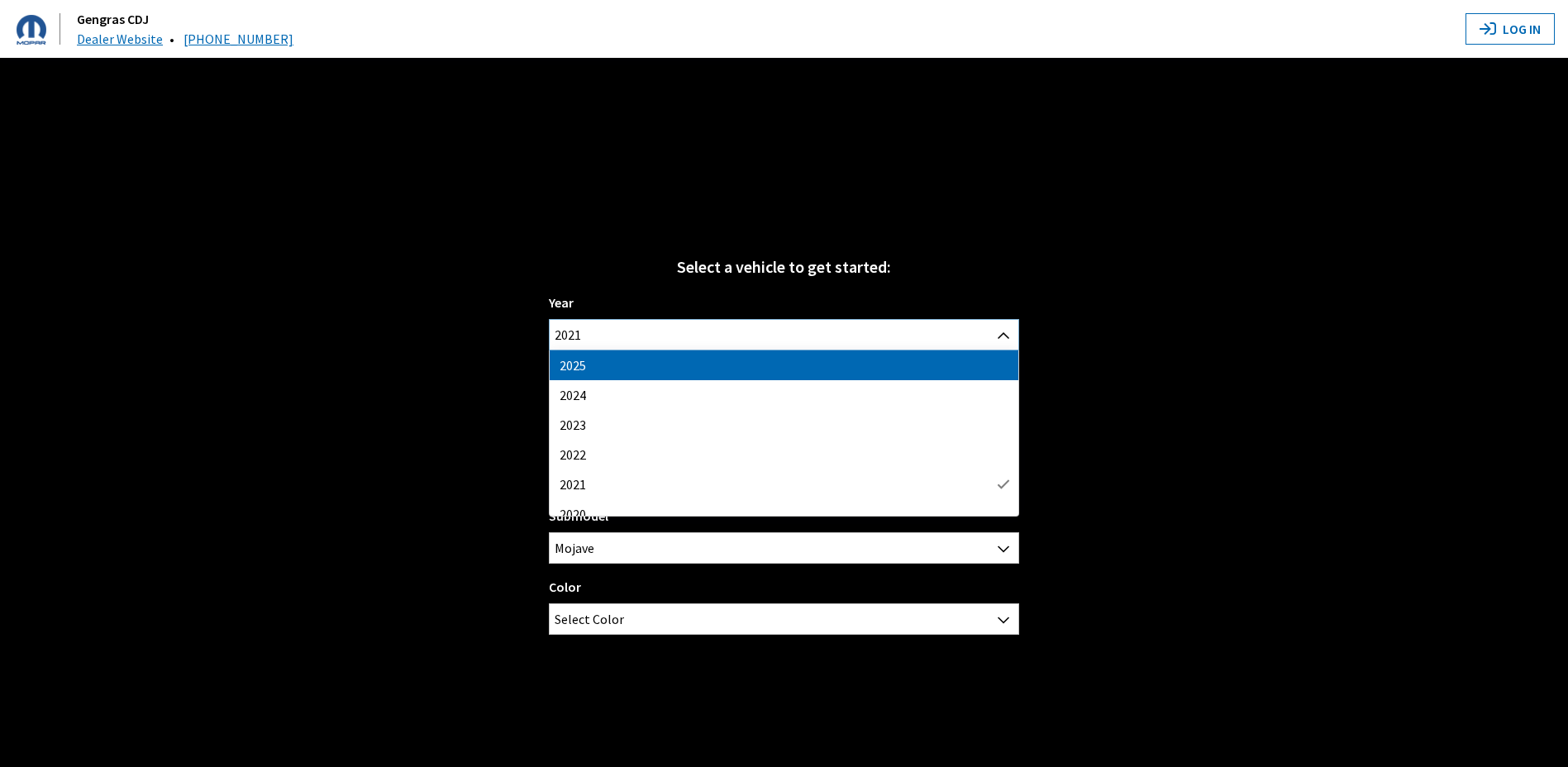
select select "43"
select select "16"
select select "1055"
select select "3098"
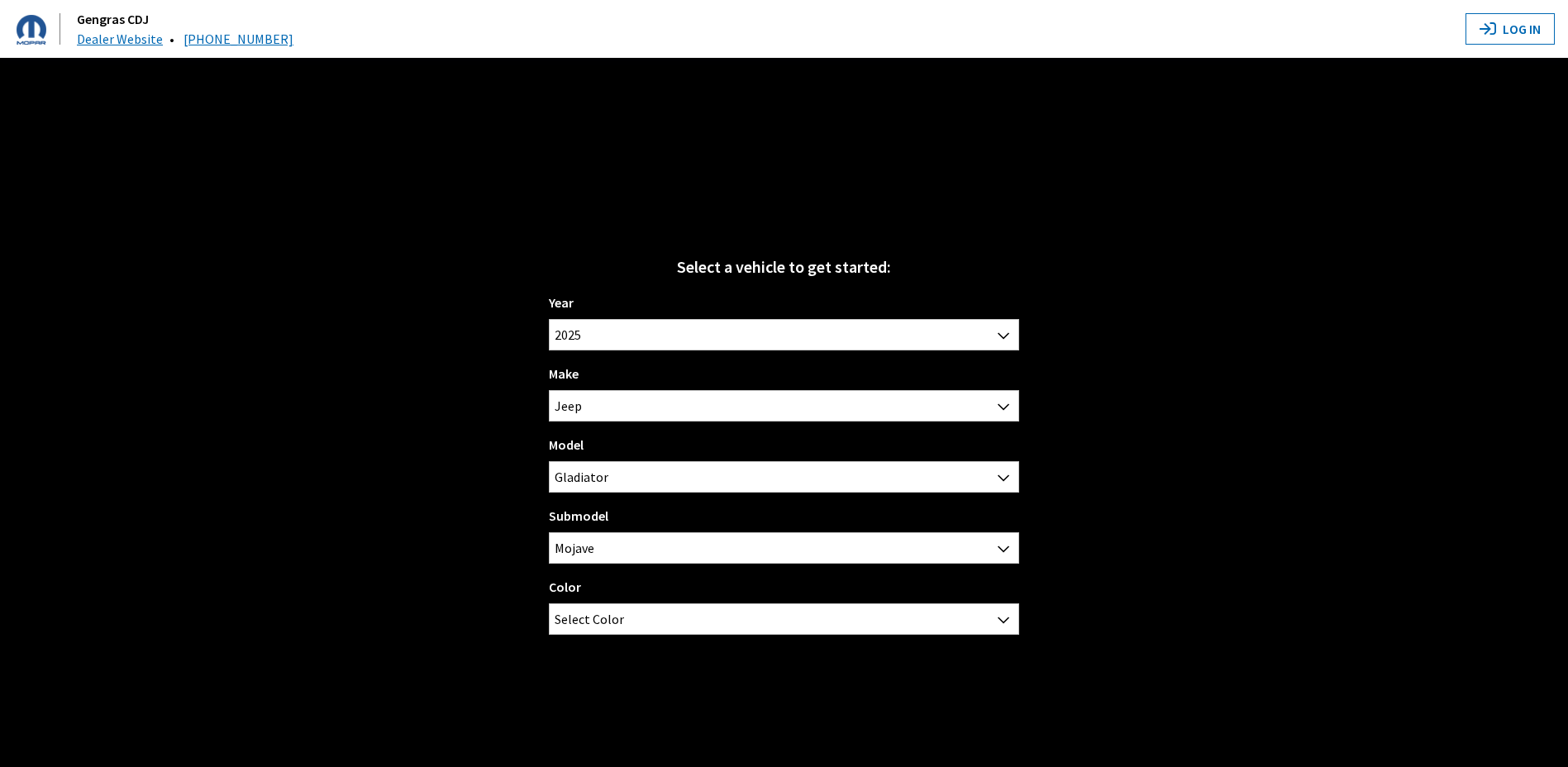
click at [485, 481] on div "Select a vehicle to get started: Year [DATE] 2024 2023 2022 2021 2020 2019 2018…" at bounding box center [784, 441] width 1568 height 767
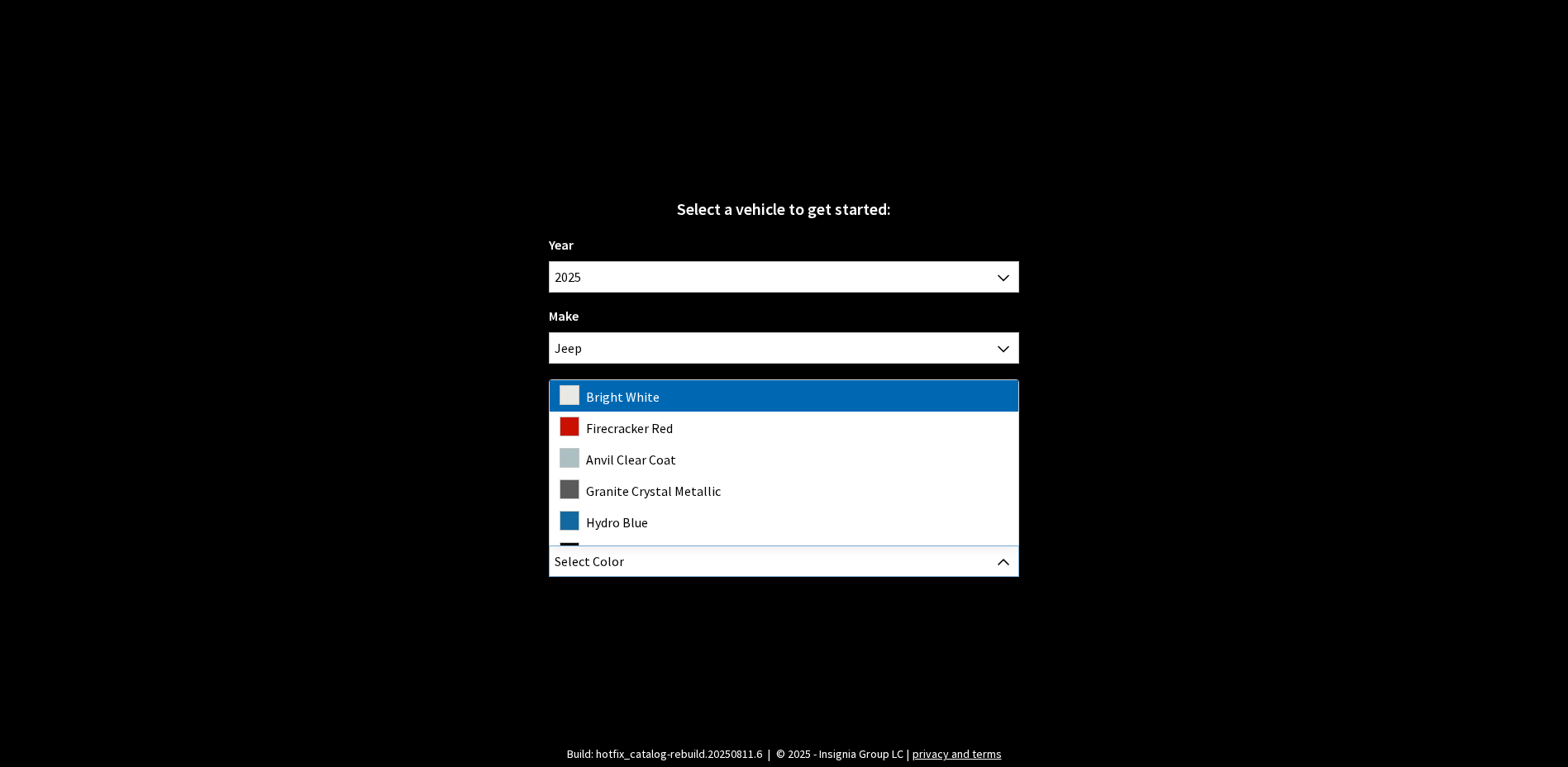
click at [953, 560] on span "Select Color" at bounding box center [783, 561] width 467 height 30
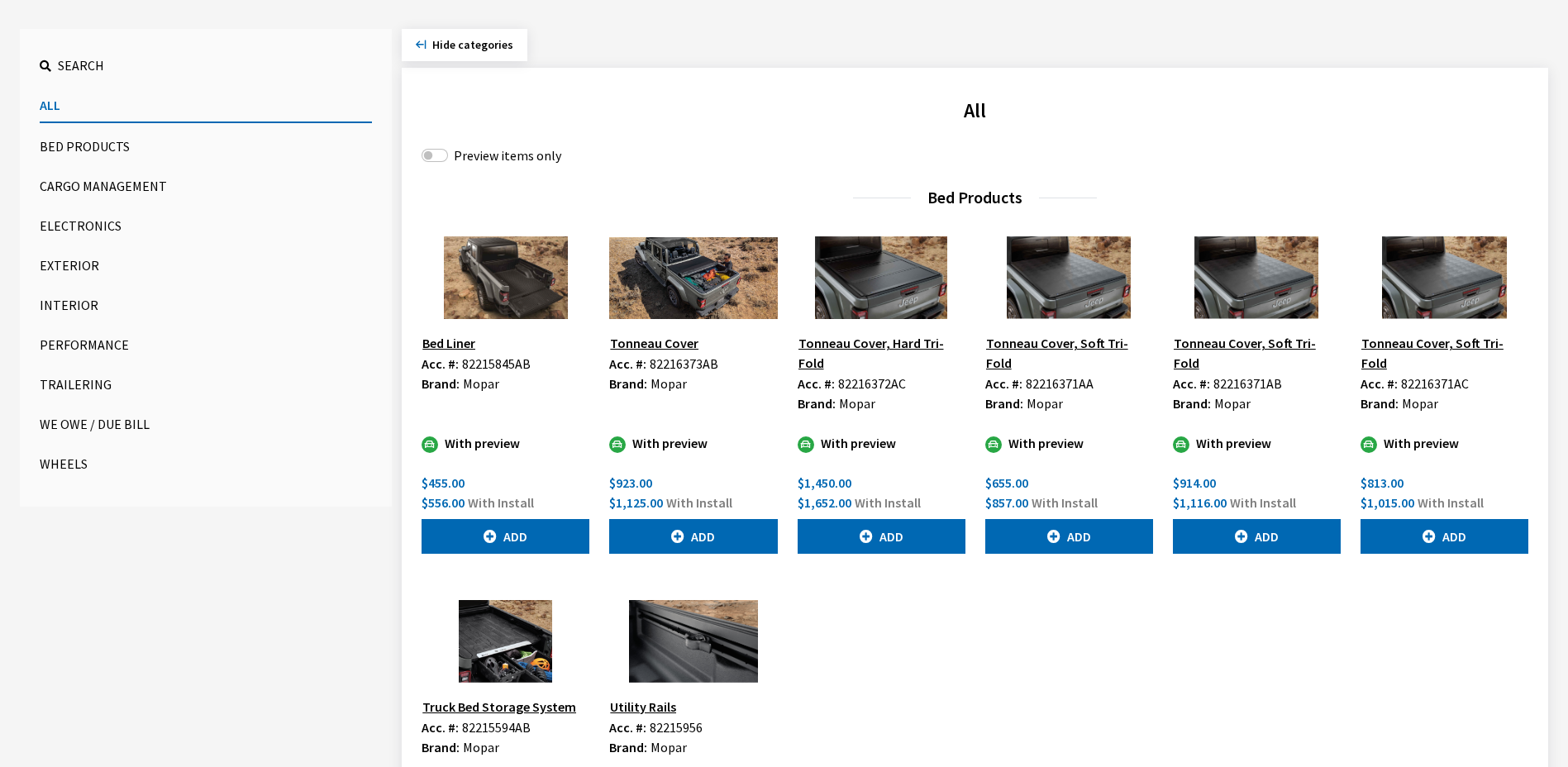
scroll to position [479, 0]
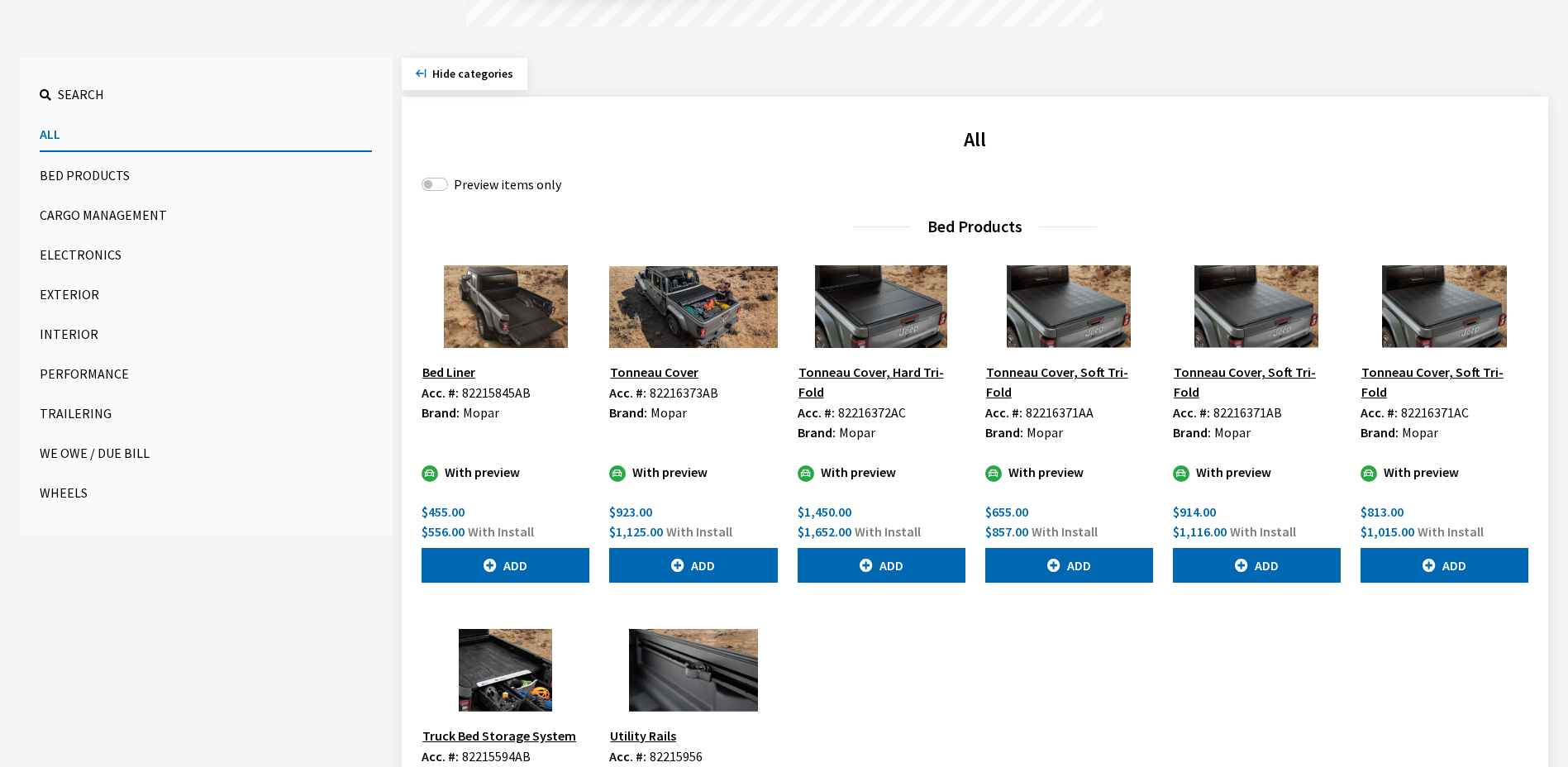
click at [72, 289] on button "Exterior" at bounding box center [206, 293] width 333 height 33
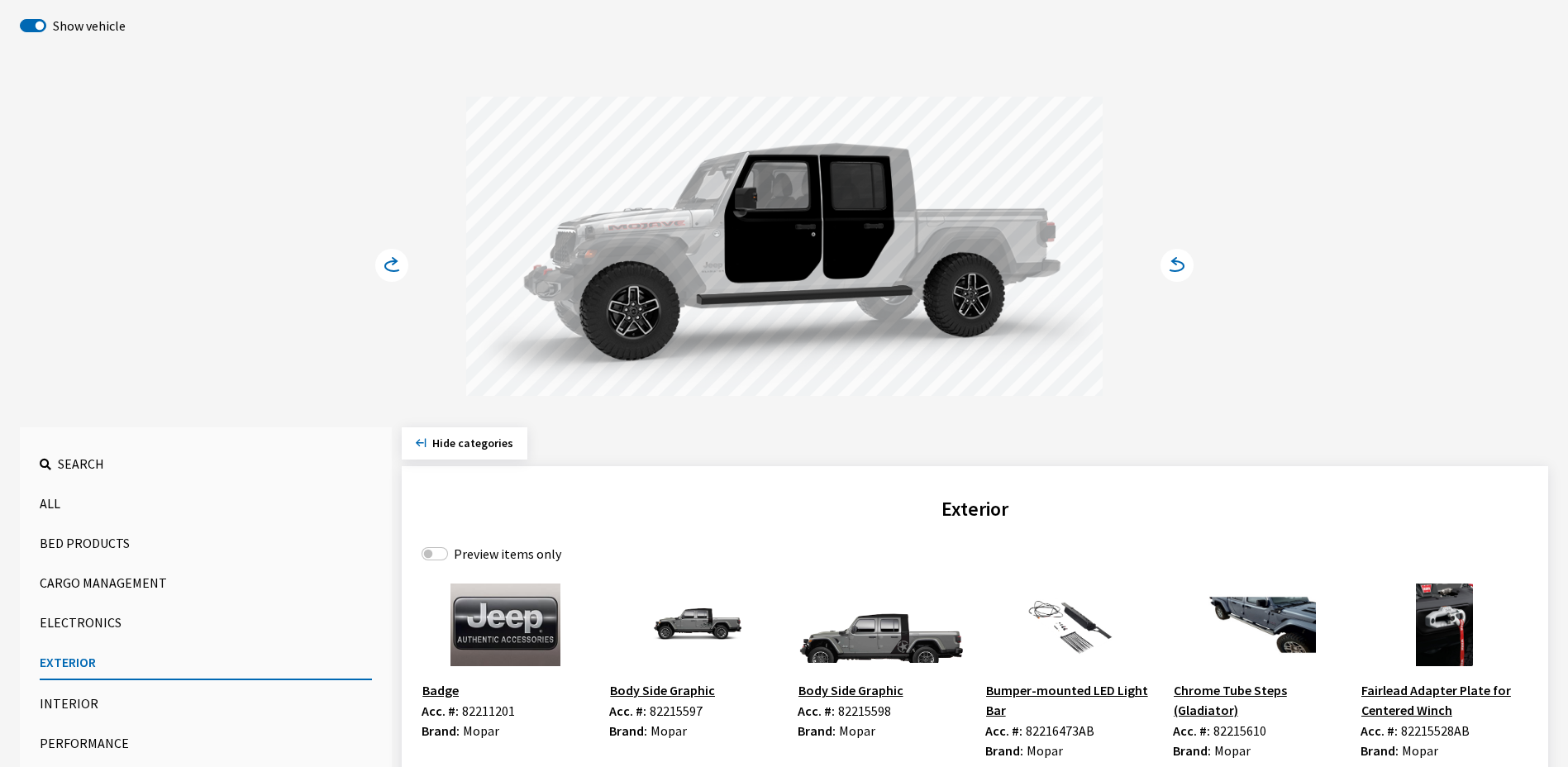
scroll to position [309, 0]
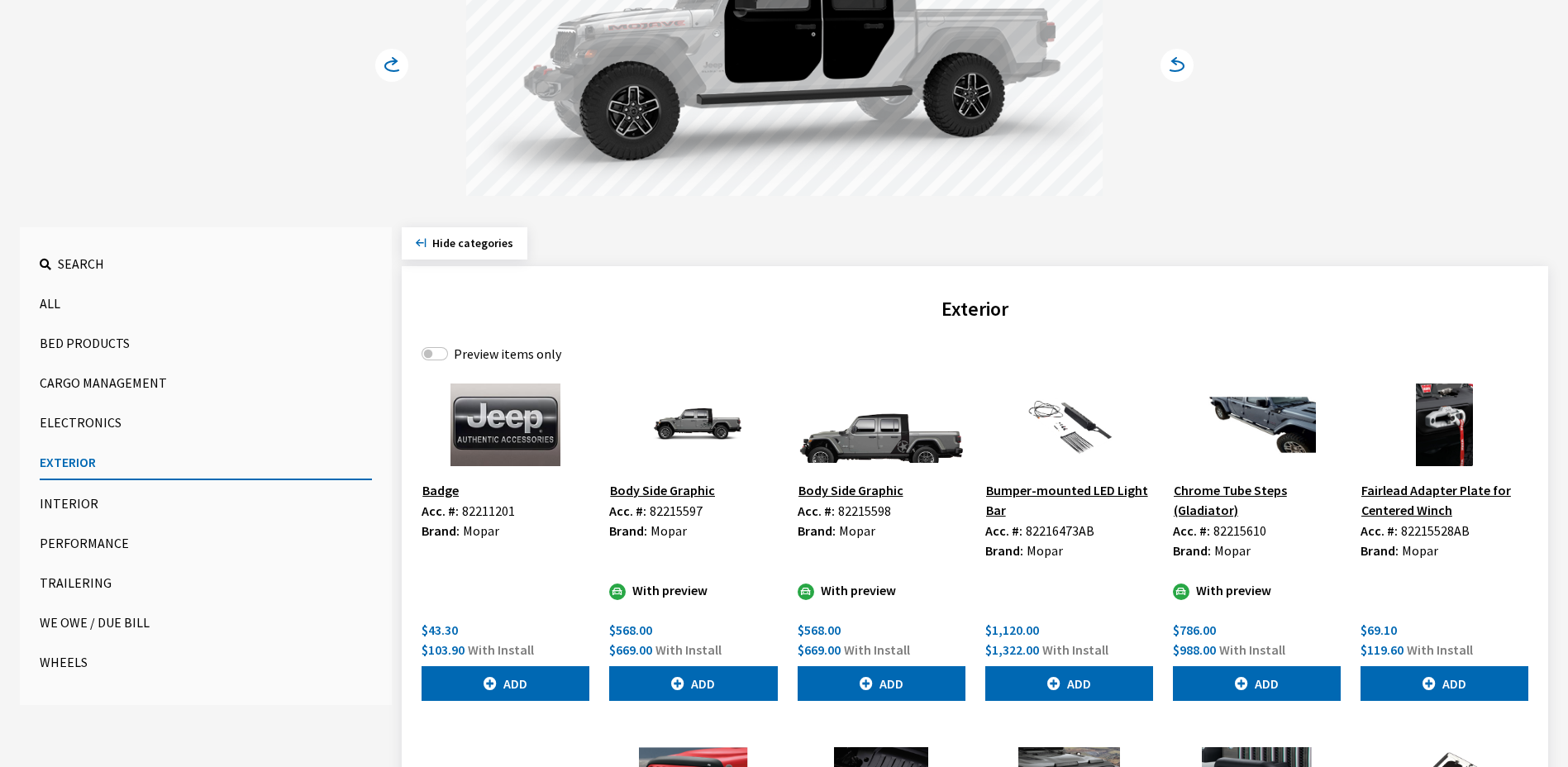
click at [58, 263] on button "Search" at bounding box center [206, 263] width 333 height 33
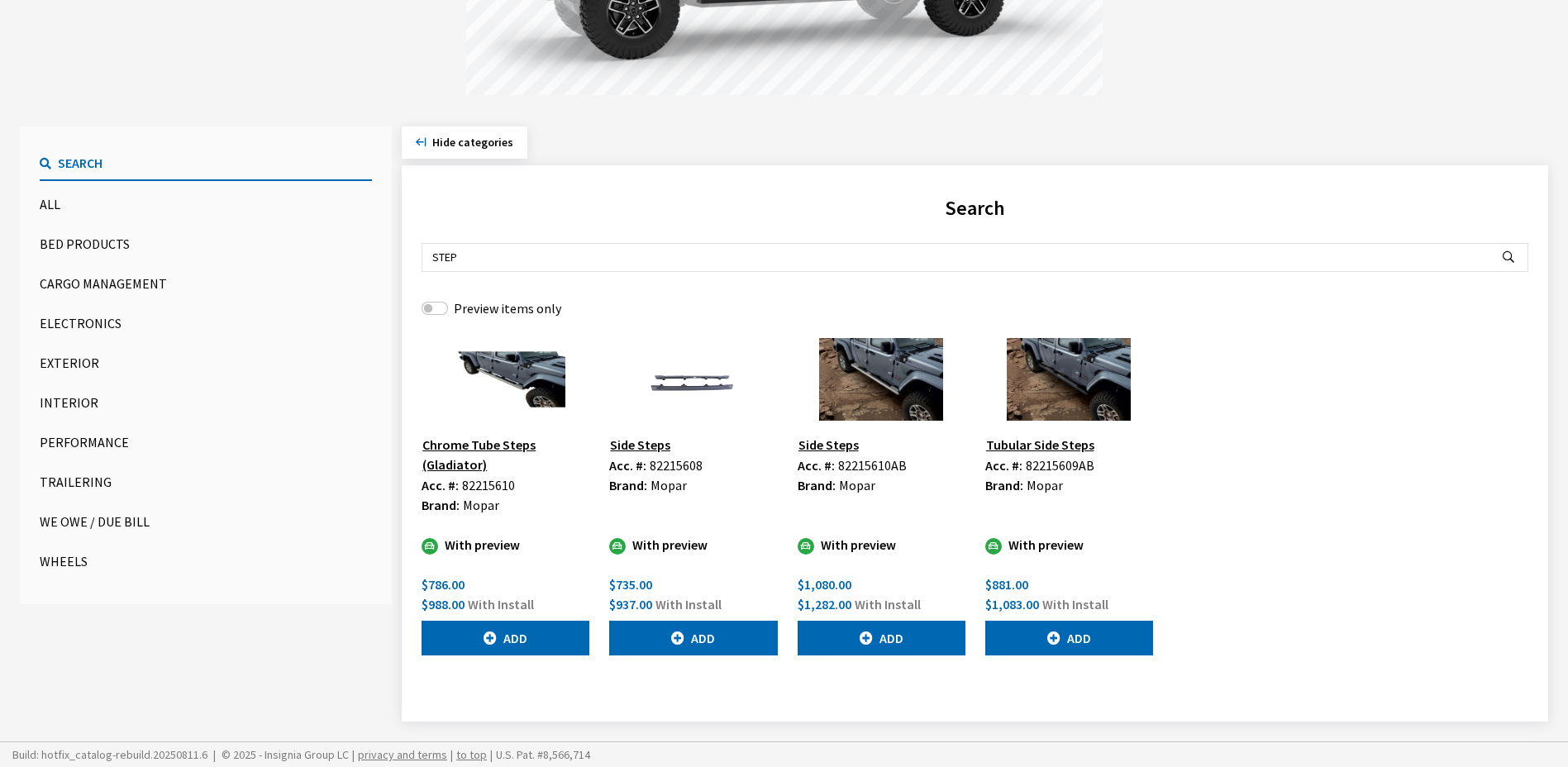
scroll to position [411, 0]
type input "STEP"
